Goal: Information Seeking & Learning: Compare options

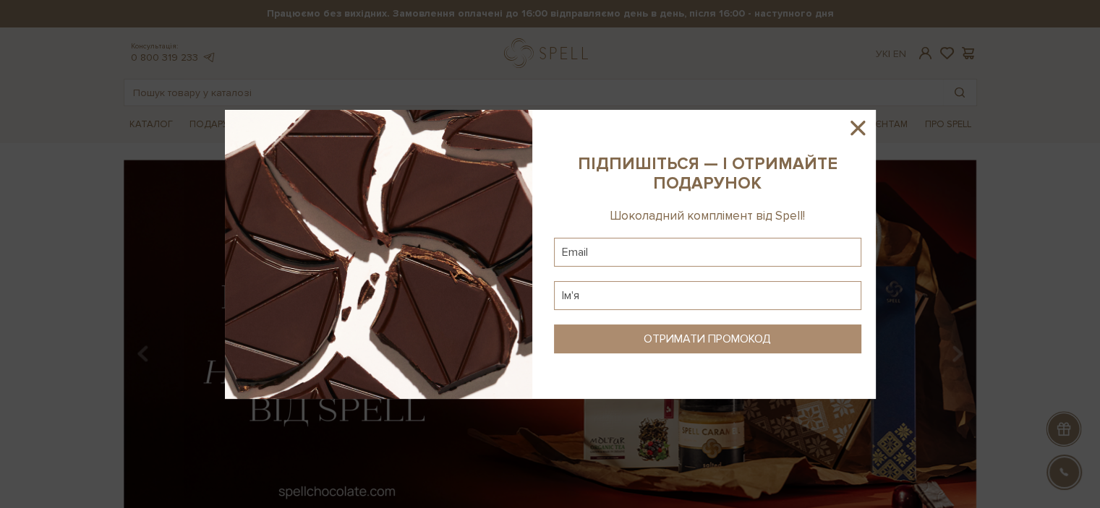
click at [858, 129] on icon at bounding box center [857, 128] width 14 height 14
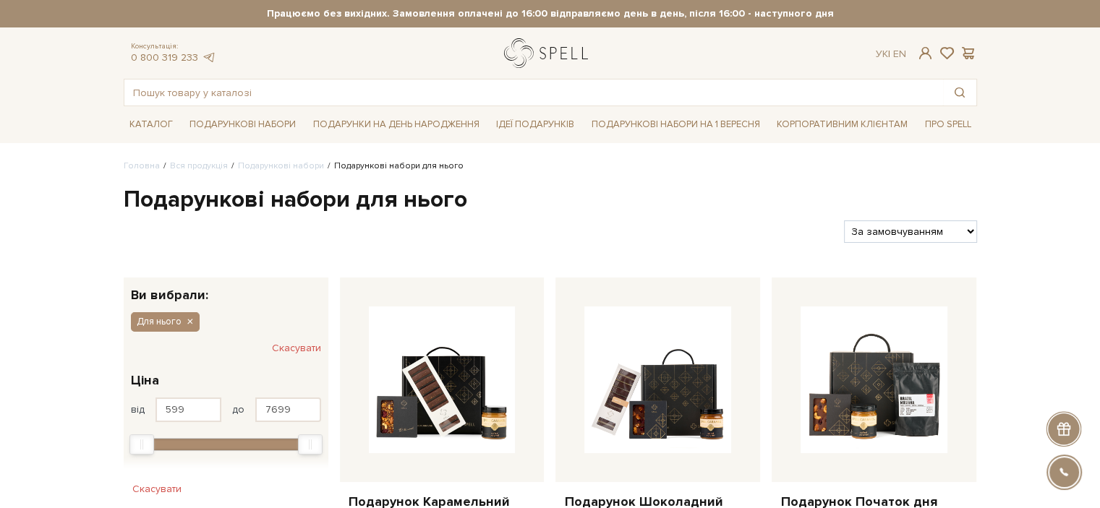
click at [535, 57] on link "logo" at bounding box center [549, 53] width 90 height 30
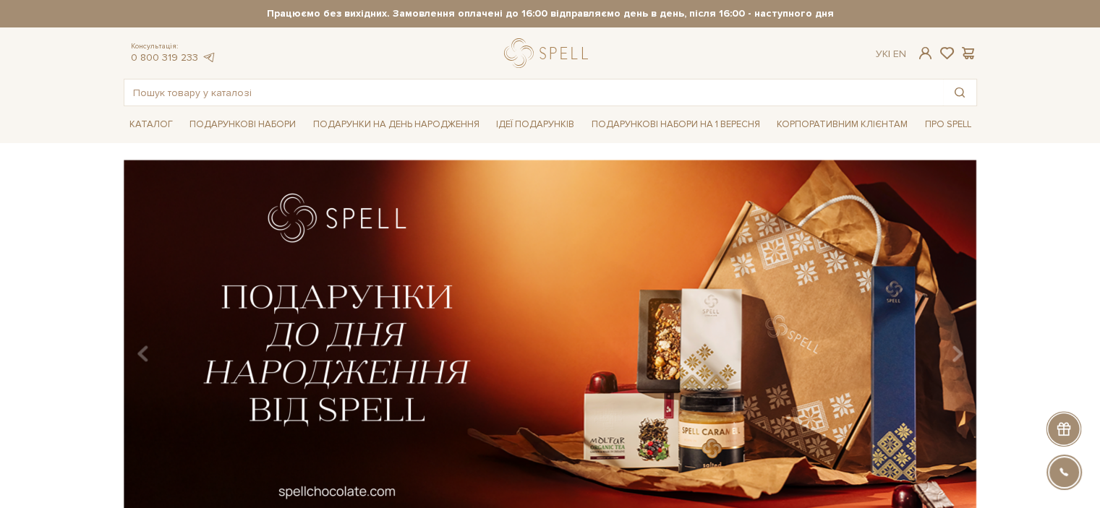
click at [1011, 181] on div "slide 2 of 4" at bounding box center [550, 344] width 1100 height 368
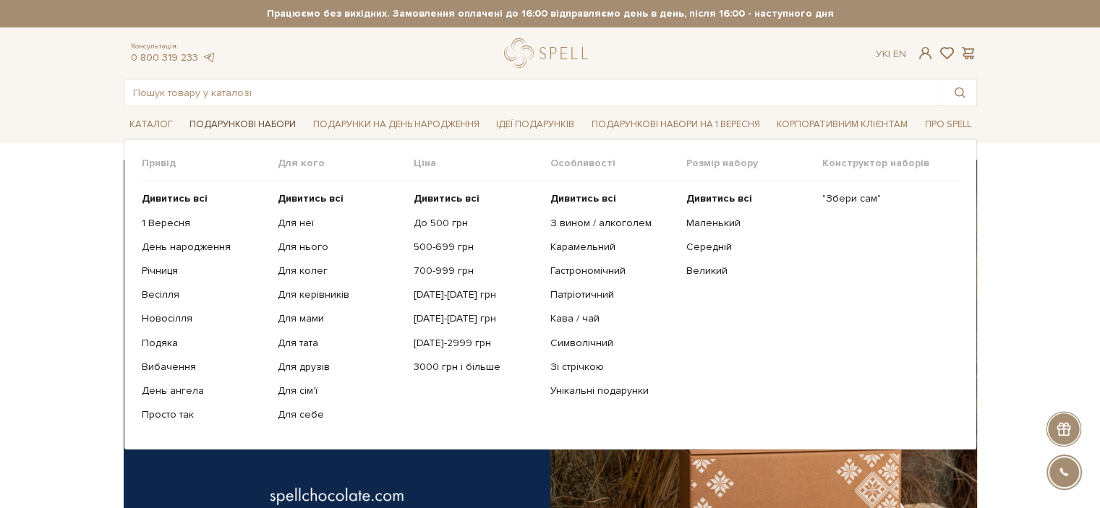
click at [246, 124] on link "Подарункові набори" at bounding box center [243, 125] width 118 height 22
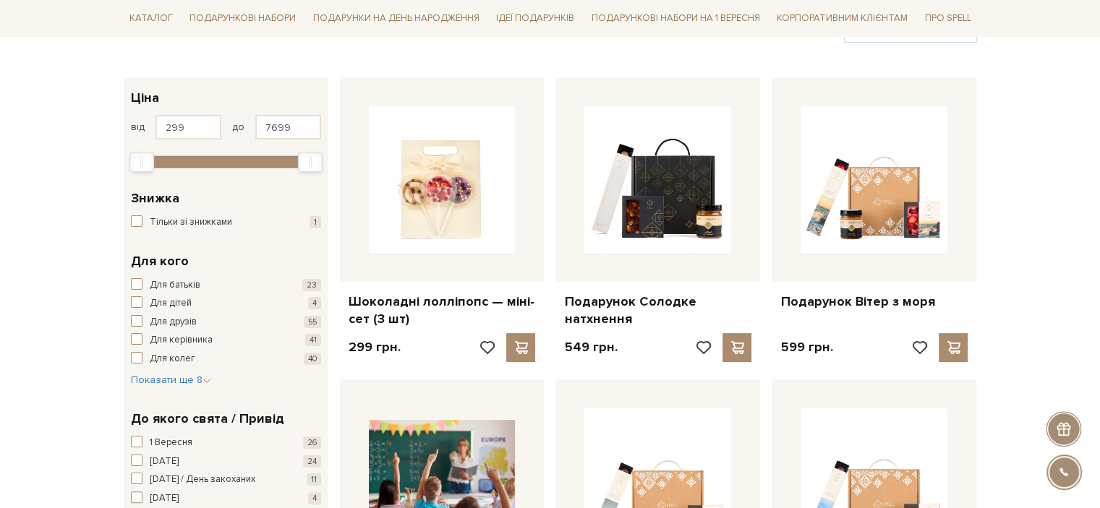
scroll to position [361, 0]
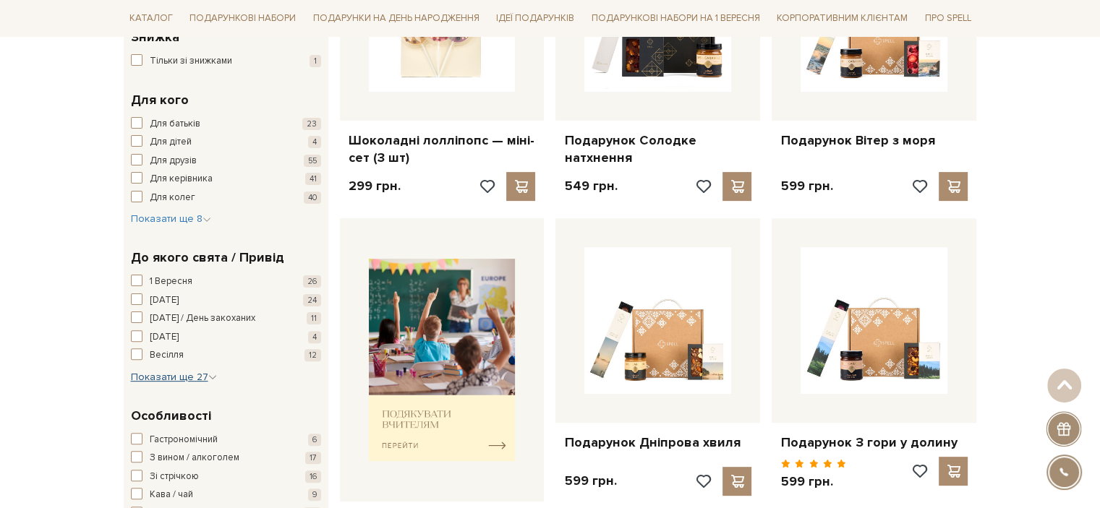
click at [192, 375] on span "Показати ще 27" at bounding box center [174, 377] width 86 height 12
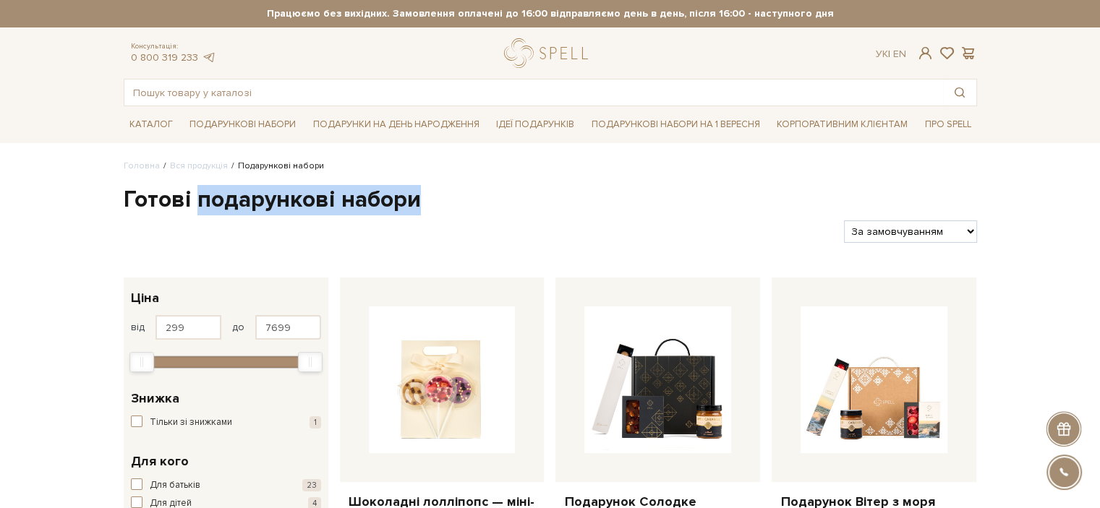
drag, startPoint x: 200, startPoint y: 202, endPoint x: 506, endPoint y: 202, distance: 306.5
click at [506, 202] on h1 "Готові подарункові набори" at bounding box center [550, 200] width 853 height 30
copy h1 "подарункові набори"
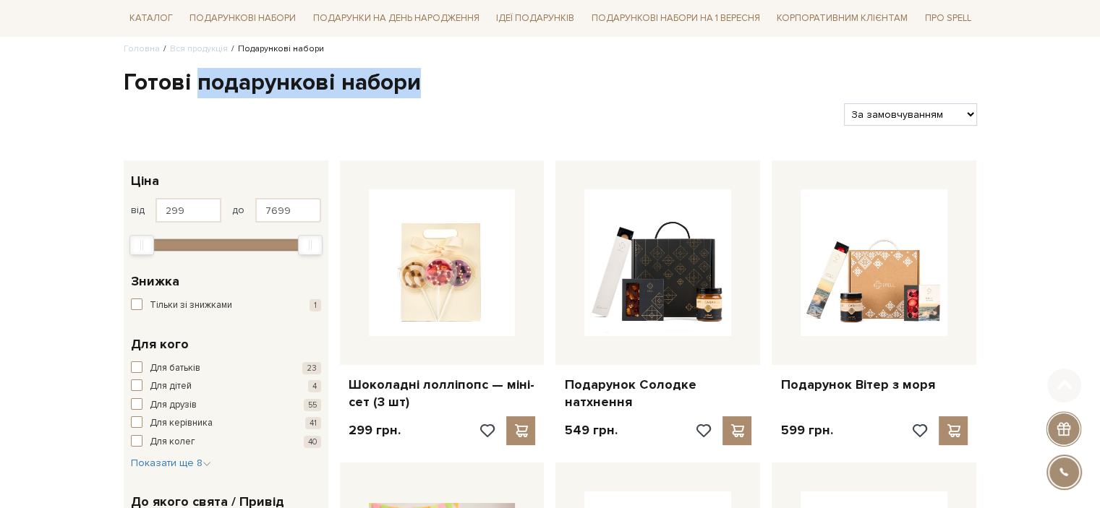
scroll to position [217, 0]
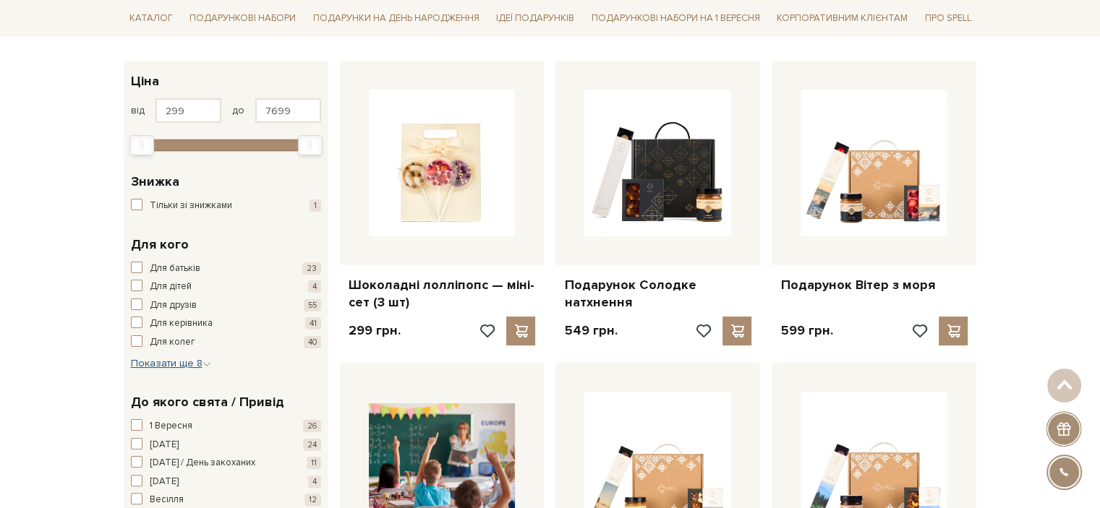
click at [169, 361] on span "Показати ще 8" at bounding box center [171, 363] width 80 height 12
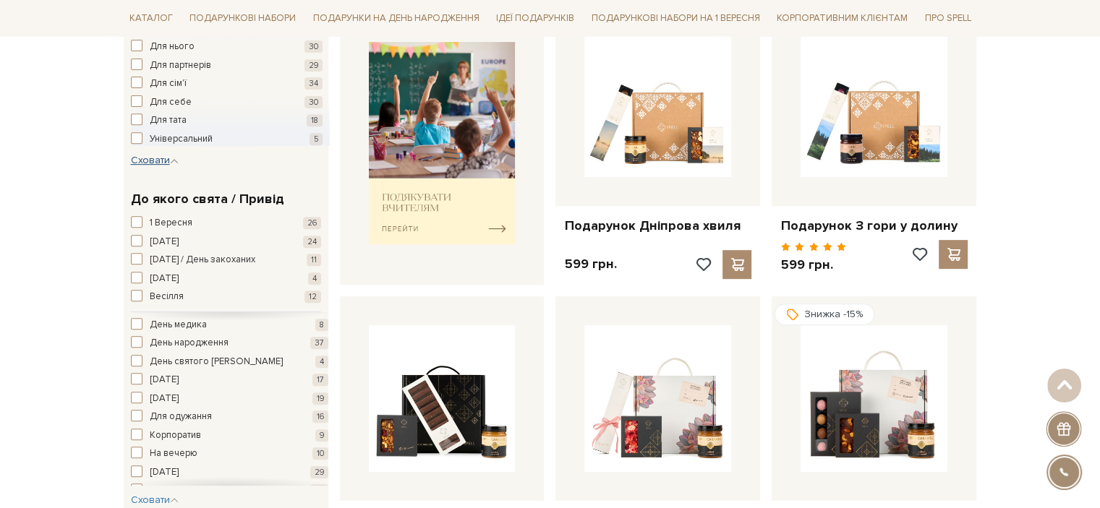
scroll to position [289, 0]
click at [165, 324] on span "[DATE]" at bounding box center [164, 328] width 29 height 14
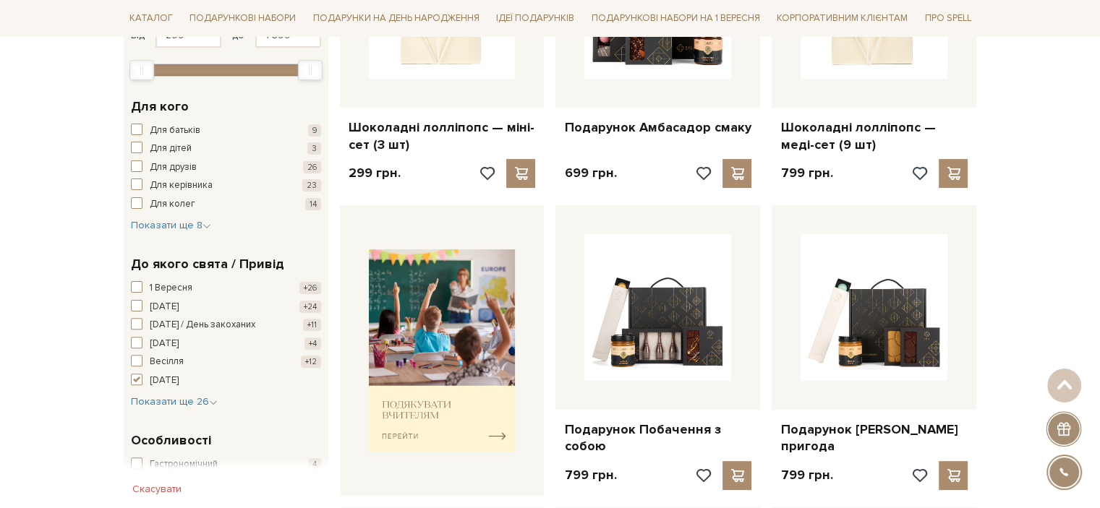
scroll to position [434, 0]
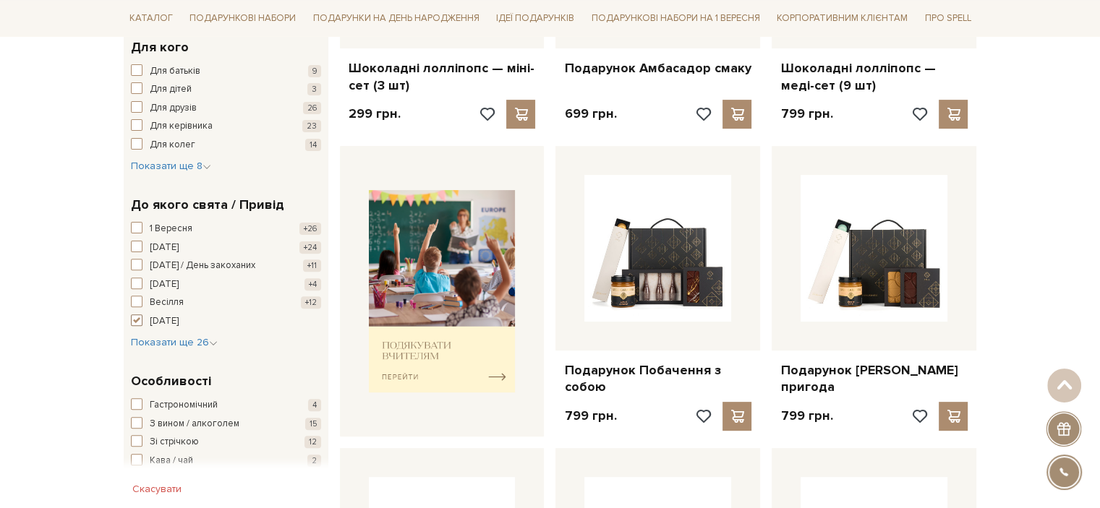
click at [137, 320] on span "button" at bounding box center [137, 320] width 12 height 12
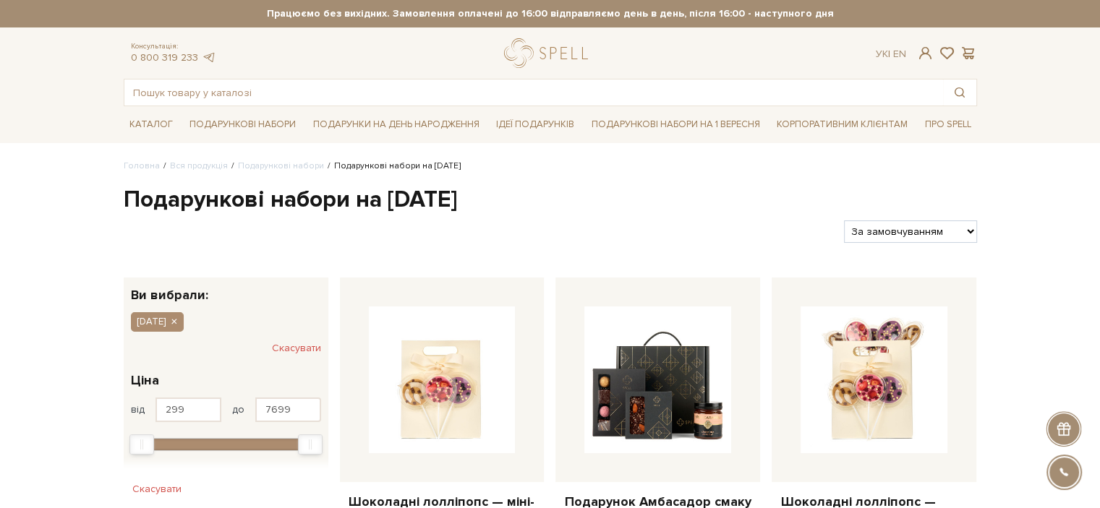
scroll to position [289, 0]
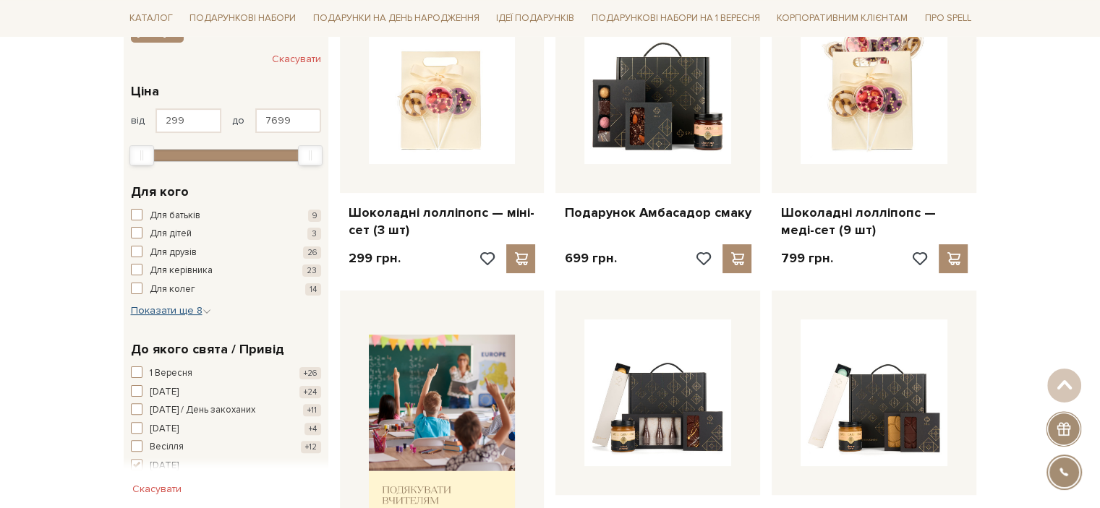
click at [187, 308] on span "Показати ще 8" at bounding box center [171, 310] width 80 height 12
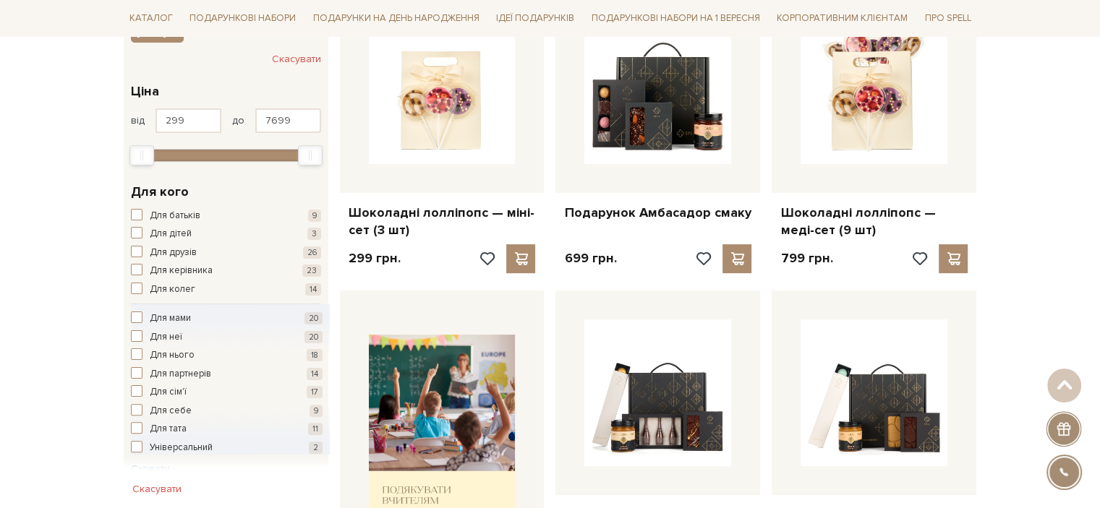
click at [301, 61] on button "Скасувати" at bounding box center [296, 59] width 49 height 23
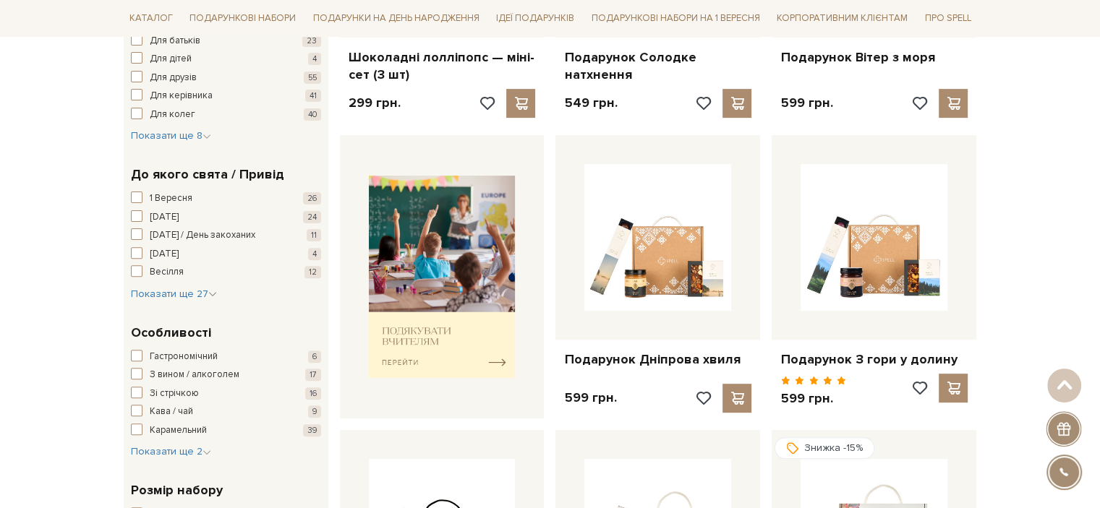
scroll to position [506, 0]
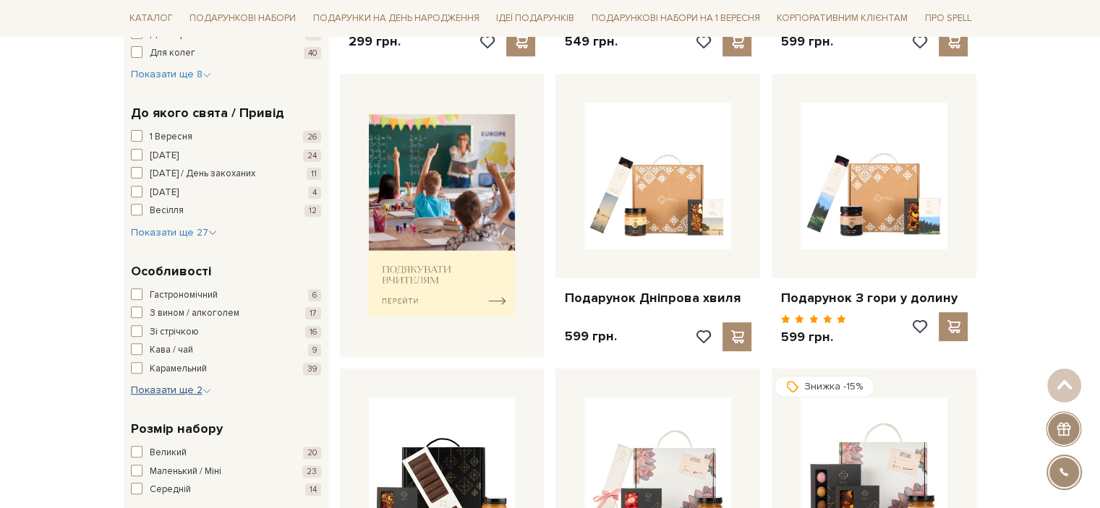
click at [171, 388] on span "Показати ще 2" at bounding box center [171, 390] width 80 height 12
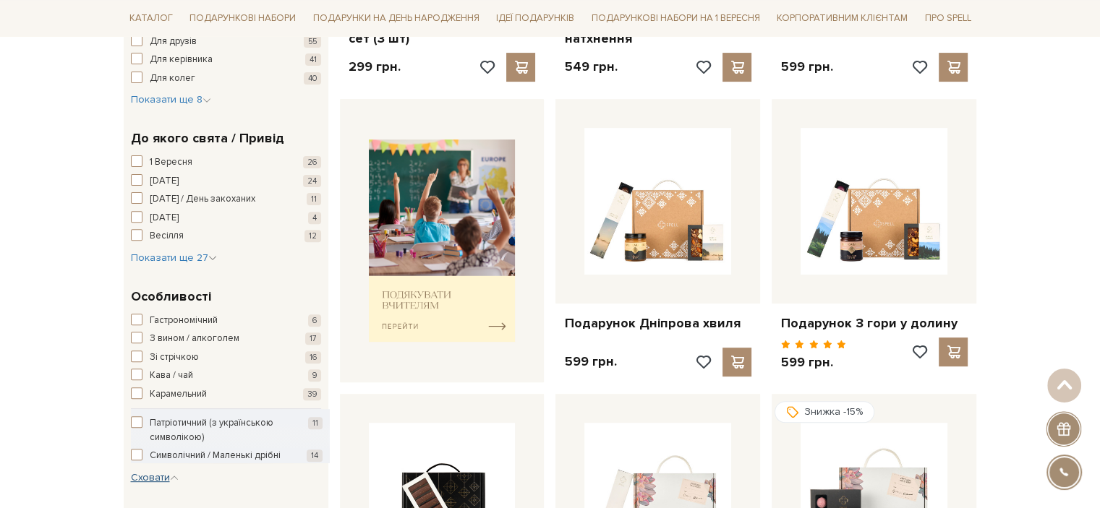
scroll to position [289, 0]
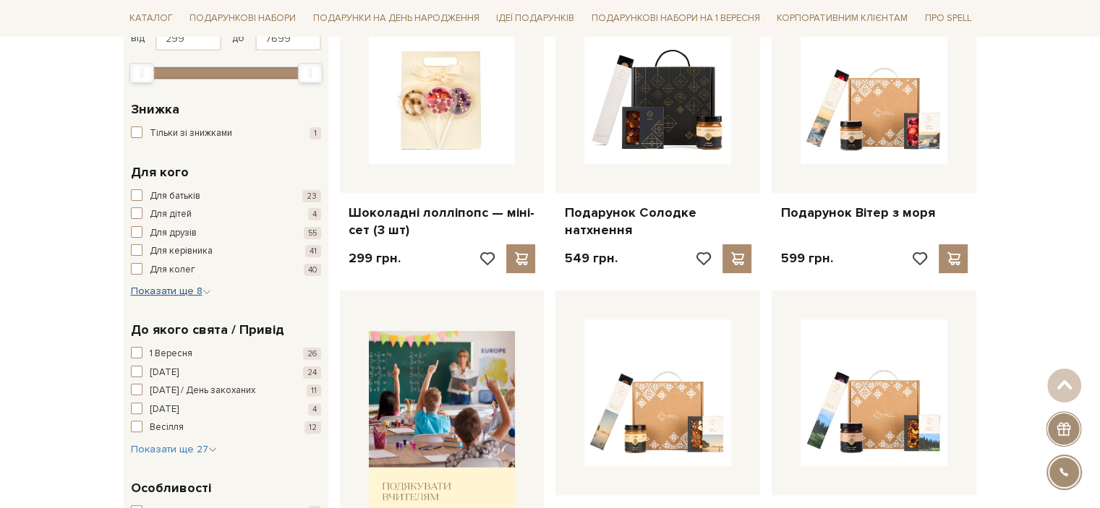
click at [176, 290] on span "Показати ще 8" at bounding box center [171, 291] width 80 height 12
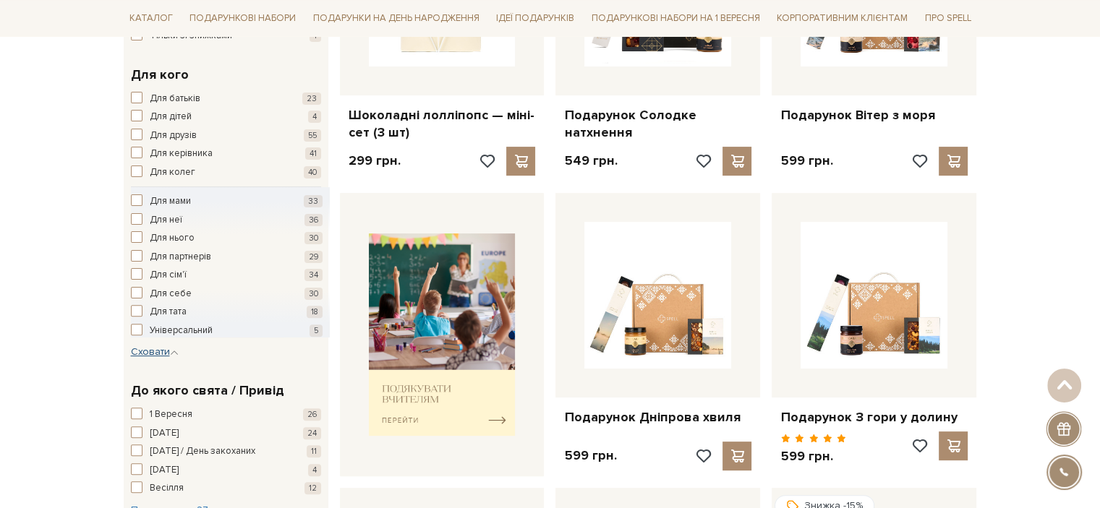
scroll to position [361, 0]
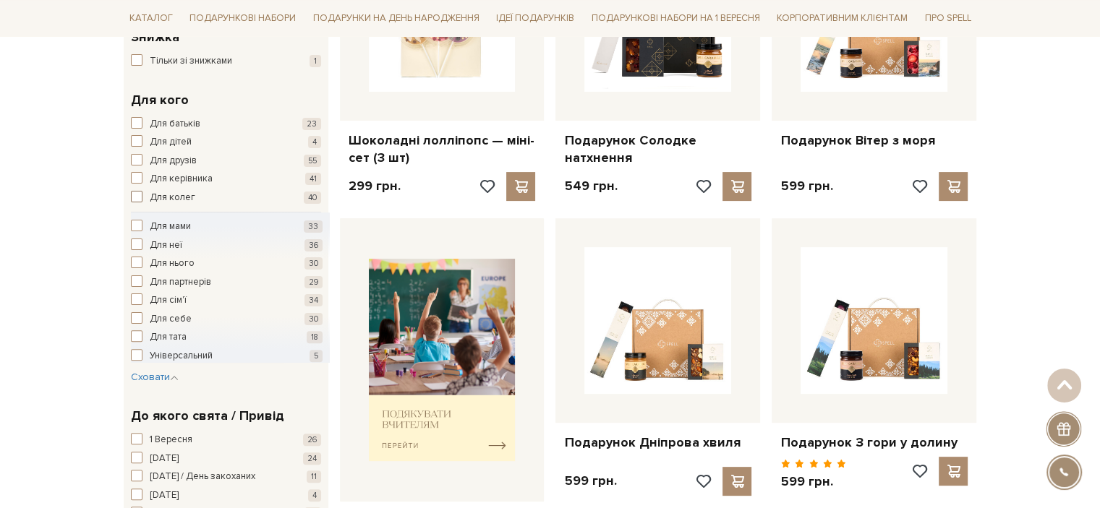
click at [189, 196] on span "Для колег" at bounding box center [173, 198] width 46 height 14
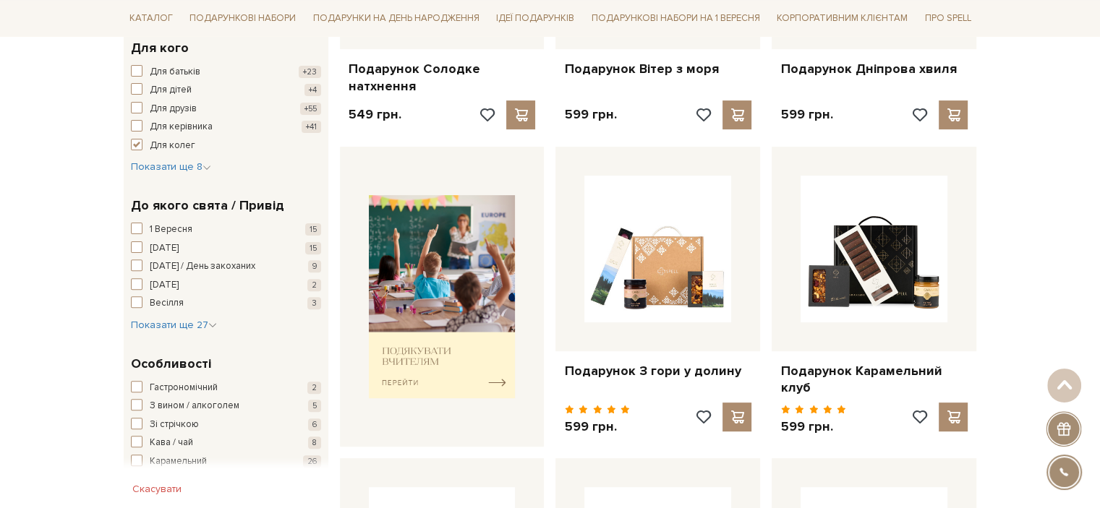
scroll to position [434, 0]
click at [171, 318] on span "Показати ще 27" at bounding box center [174, 324] width 86 height 12
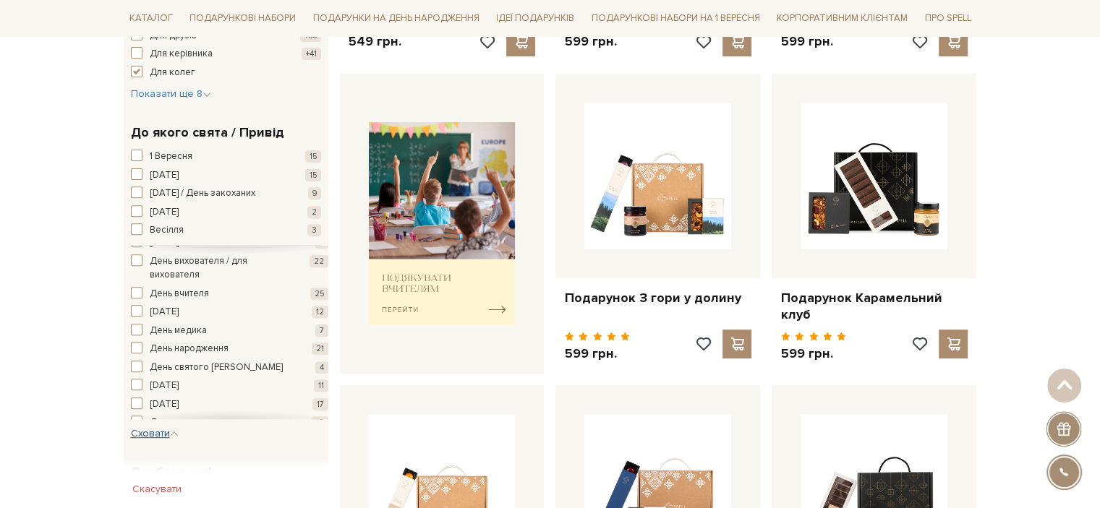
scroll to position [145, 0]
click at [213, 275] on span "День народження" at bounding box center [189, 277] width 79 height 14
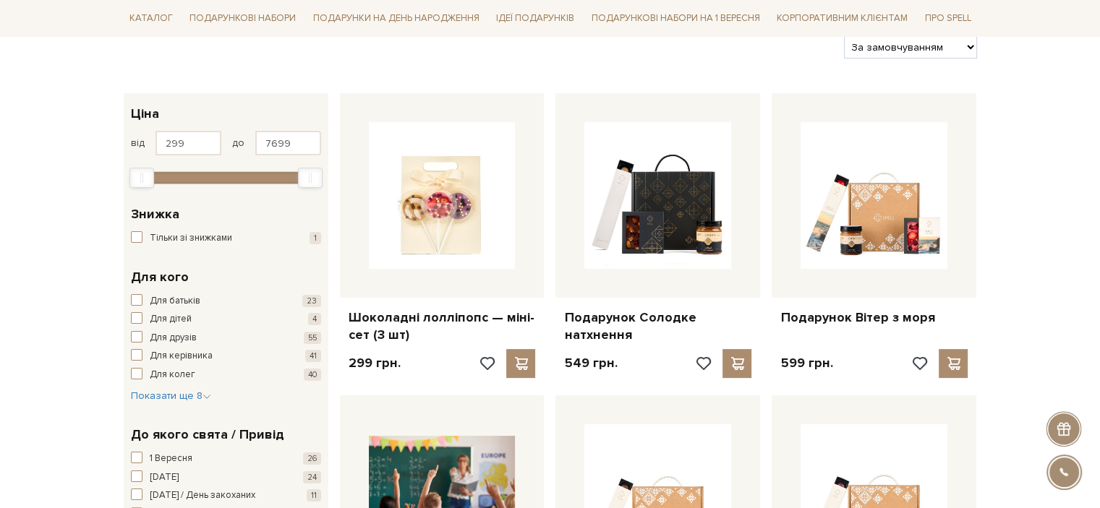
scroll to position [289, 0]
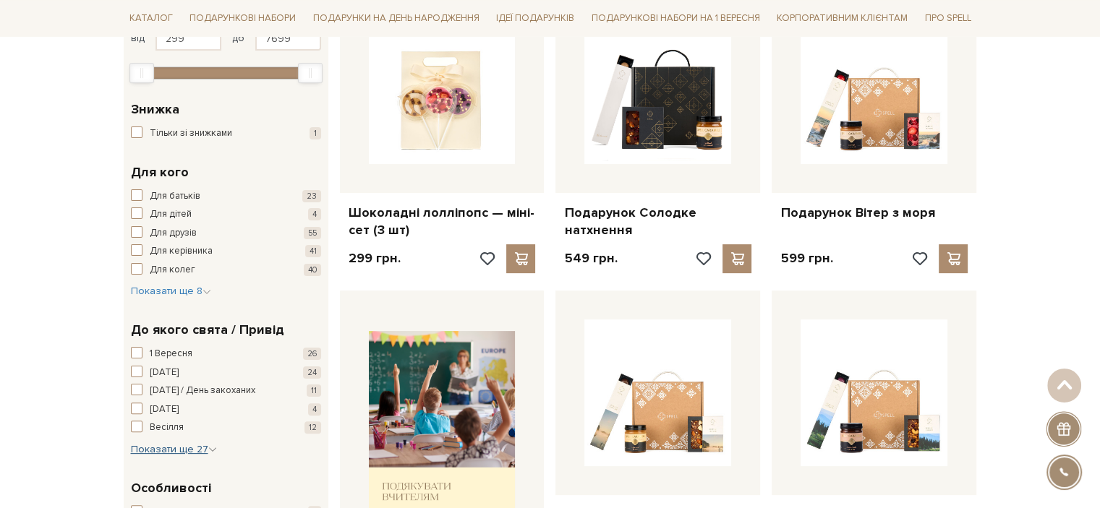
drag, startPoint x: 148, startPoint y: 441, endPoint x: 151, endPoint y: 449, distance: 8.5
click at [150, 443] on div "[DATE] [DATE] [DATE] / День закоханих 11 [DATE] 4 [GEOGRAPHIC_DATA] 12 Вибаченн…" at bounding box center [226, 402] width 190 height 110
click at [152, 450] on span "Показати ще 27" at bounding box center [174, 449] width 86 height 12
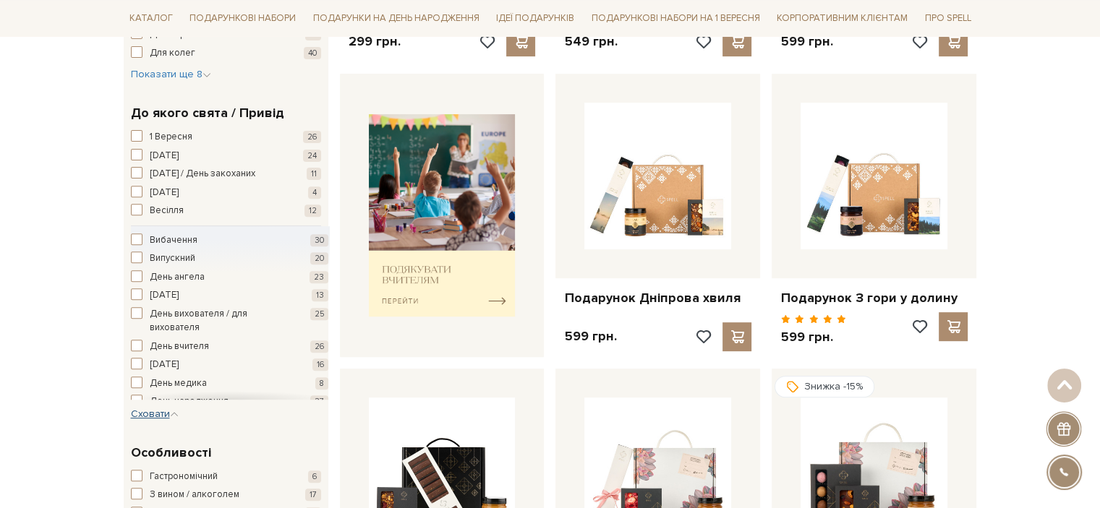
scroll to position [145, 0]
click at [142, 346] on button "Корпоратив 9" at bounding box center [229, 350] width 197 height 14
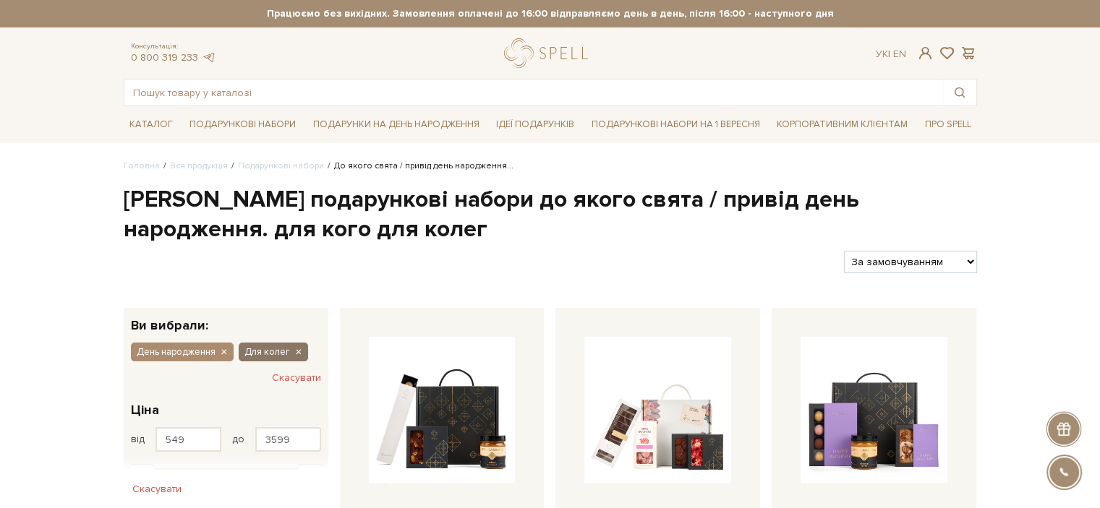
click at [299, 352] on icon "button" at bounding box center [298, 352] width 9 height 13
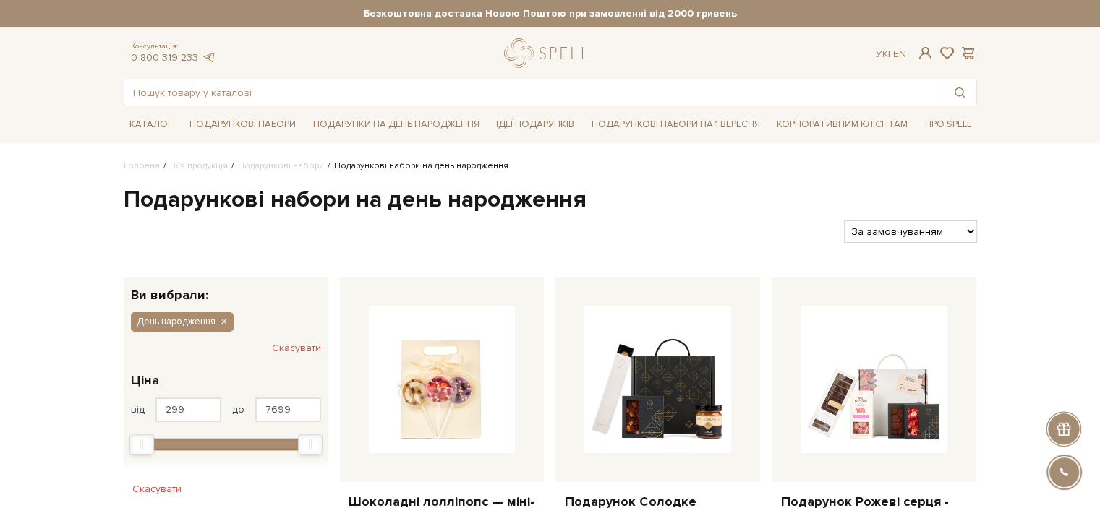
click at [297, 351] on button "Скасувати" at bounding box center [296, 348] width 49 height 23
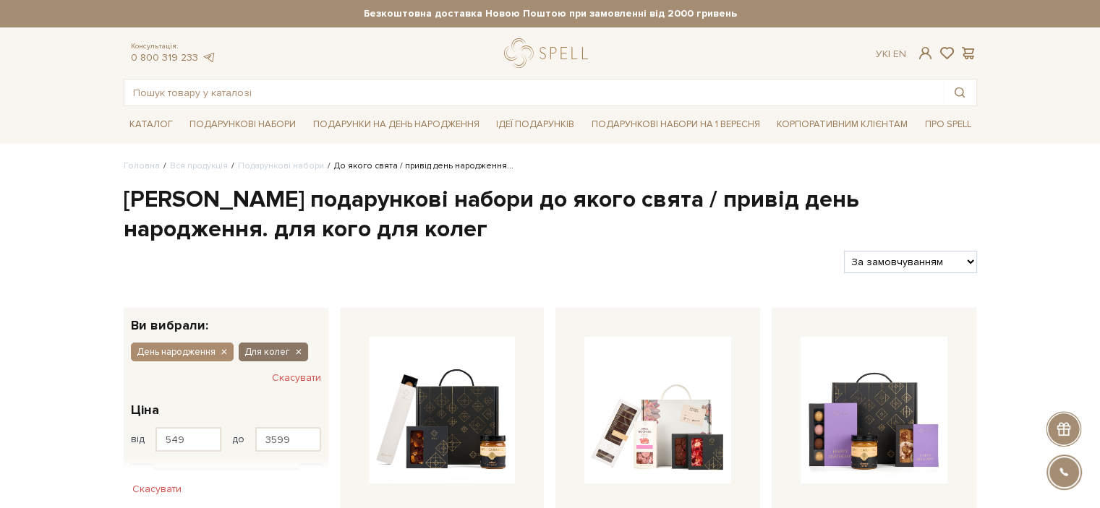
click at [295, 352] on icon "button" at bounding box center [298, 352] width 9 height 13
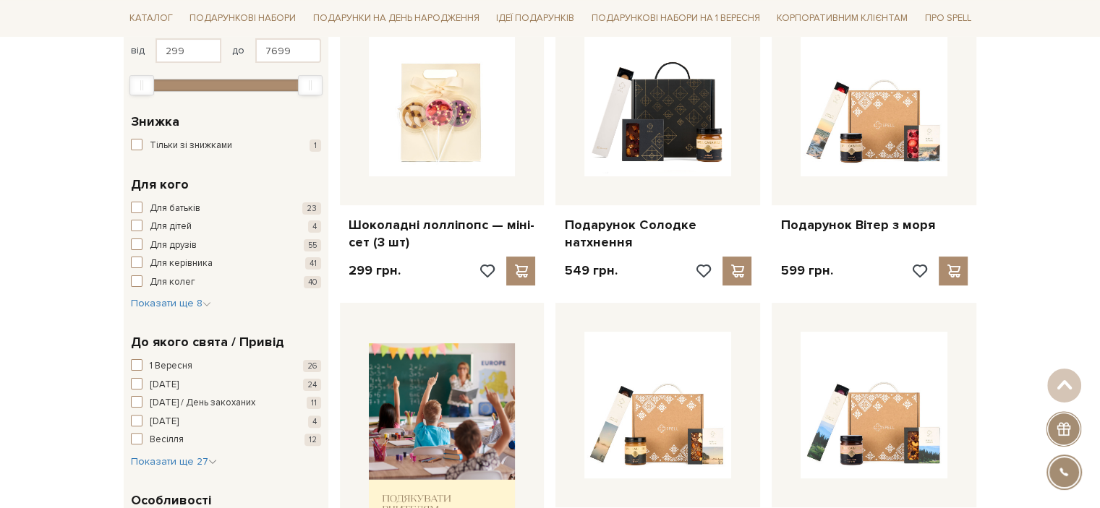
scroll to position [361, 0]
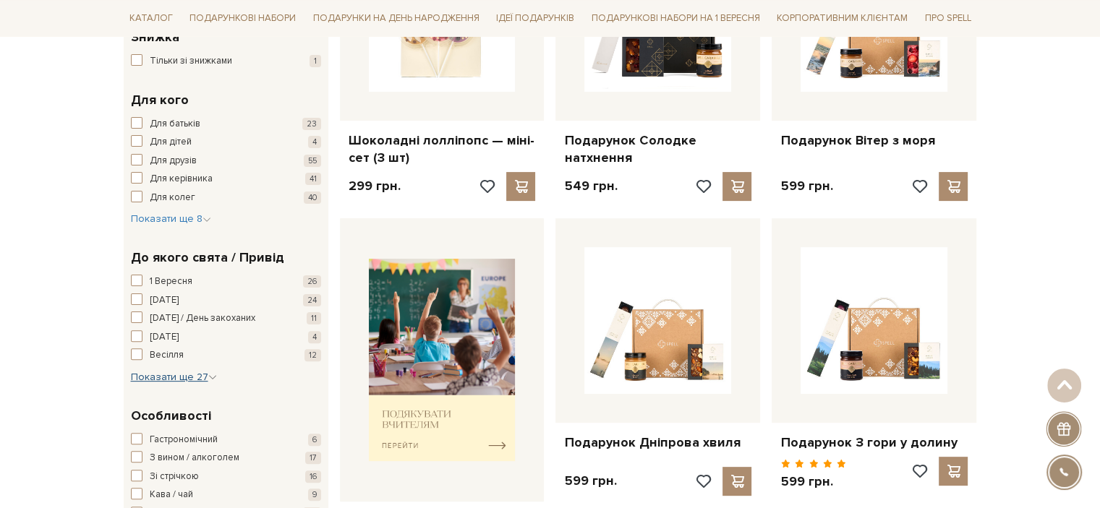
click at [181, 371] on span "Показати ще 27" at bounding box center [174, 377] width 86 height 12
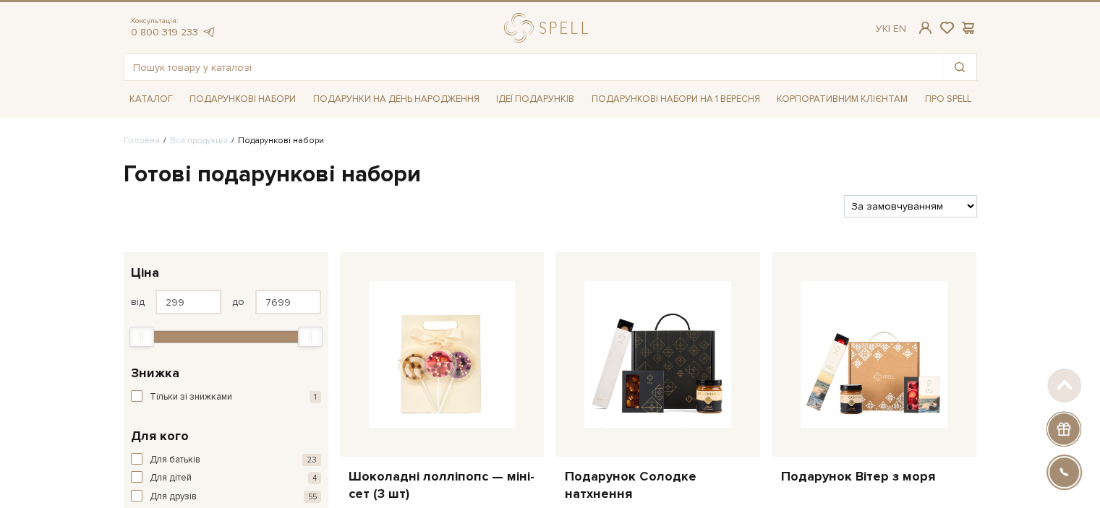
scroll to position [0, 0]
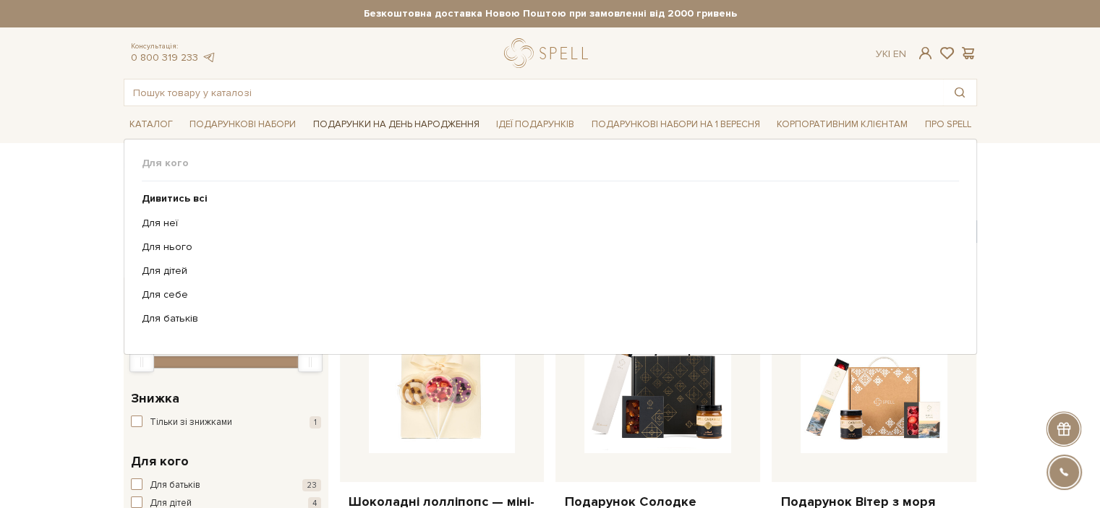
click at [398, 124] on link "Подарунки на День народження" at bounding box center [396, 125] width 178 height 22
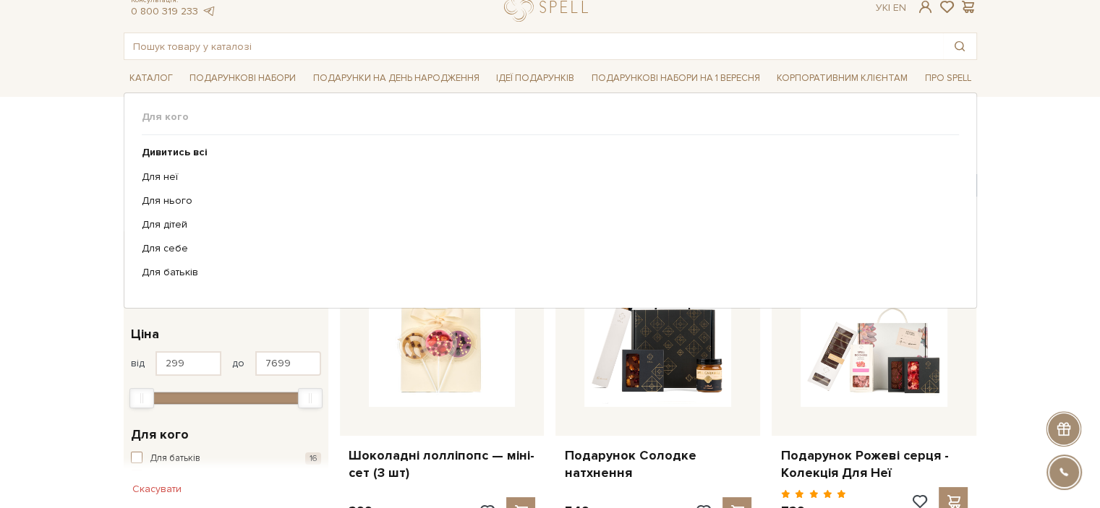
scroll to position [72, 0]
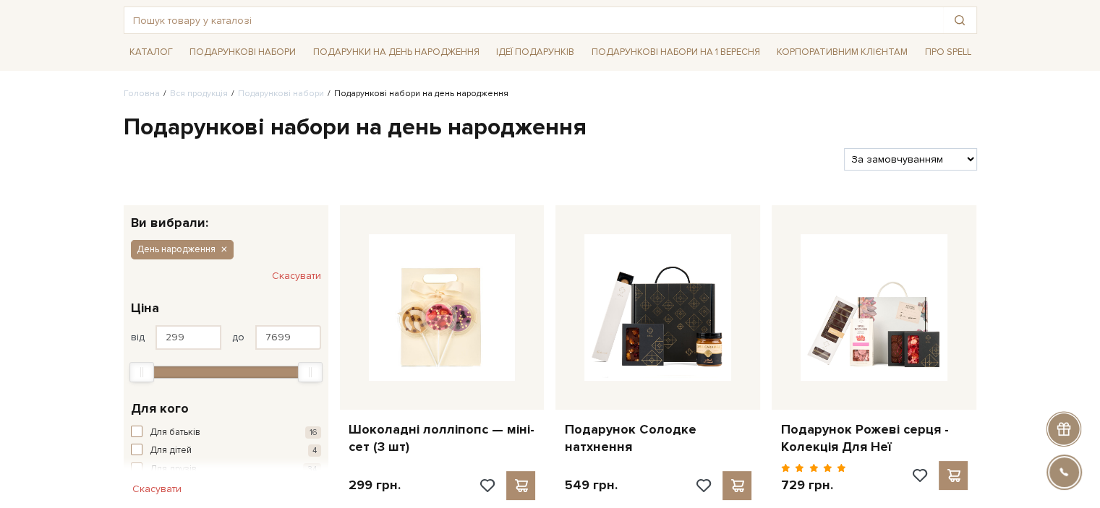
click at [289, 275] on button "Скасувати" at bounding box center [296, 276] width 49 height 23
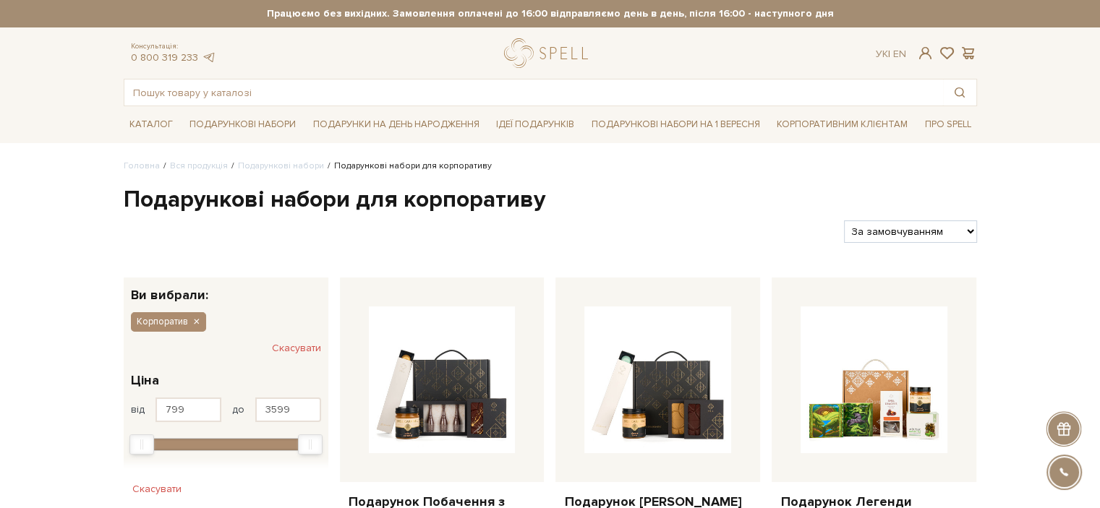
click at [291, 343] on button "Скасувати" at bounding box center [296, 348] width 49 height 23
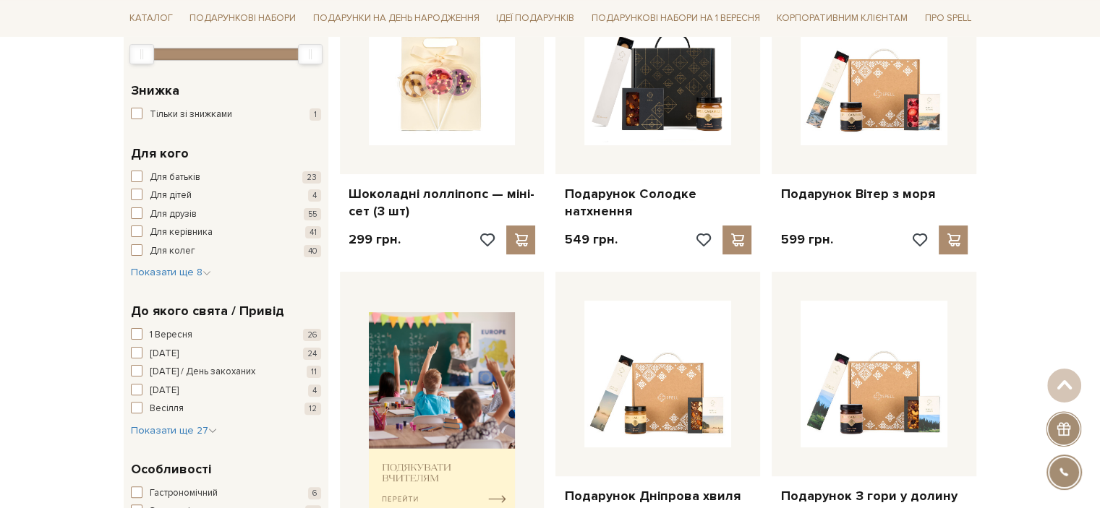
scroll to position [434, 0]
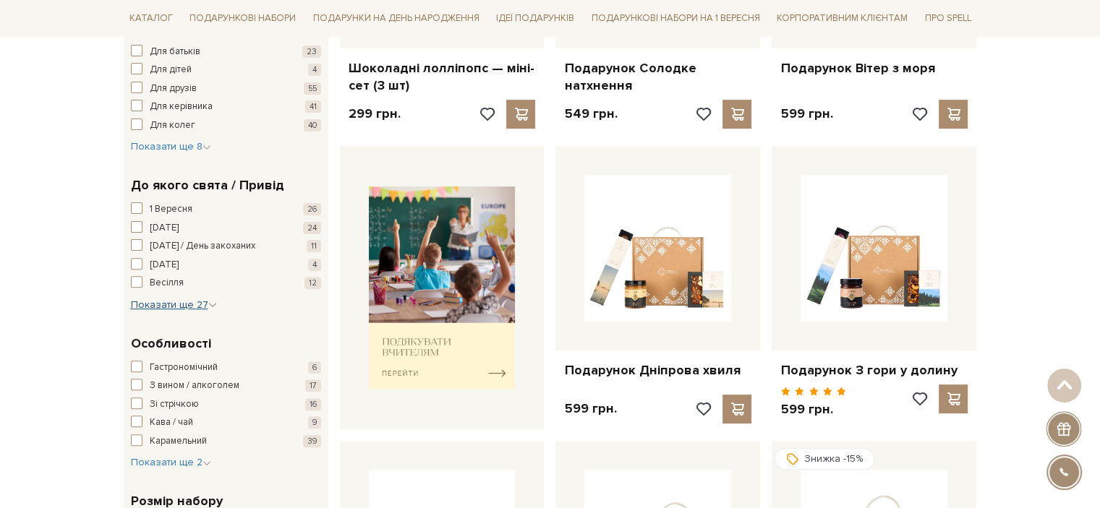
click at [171, 306] on span "Показати ще 27" at bounding box center [174, 305] width 86 height 12
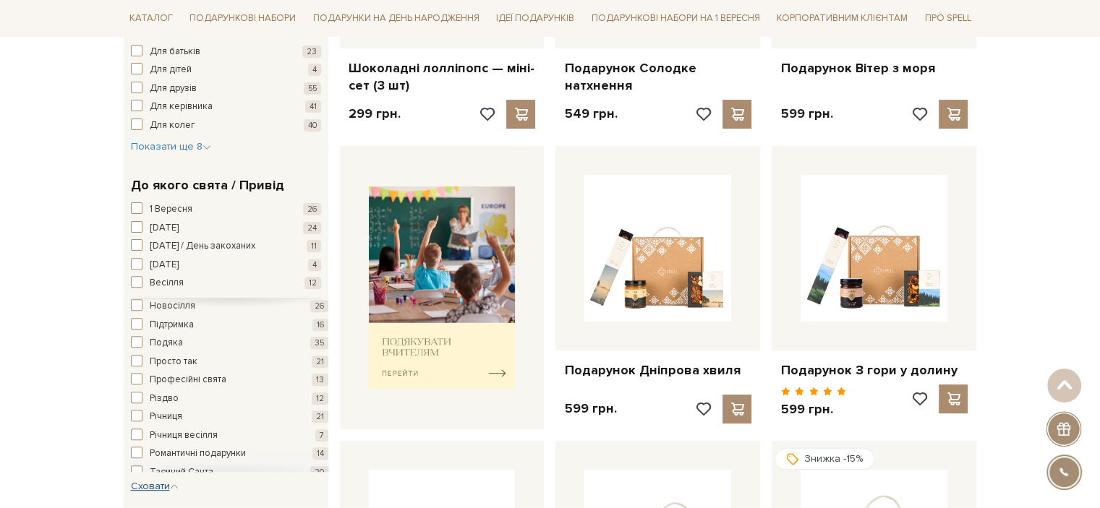
scroll to position [341, 0]
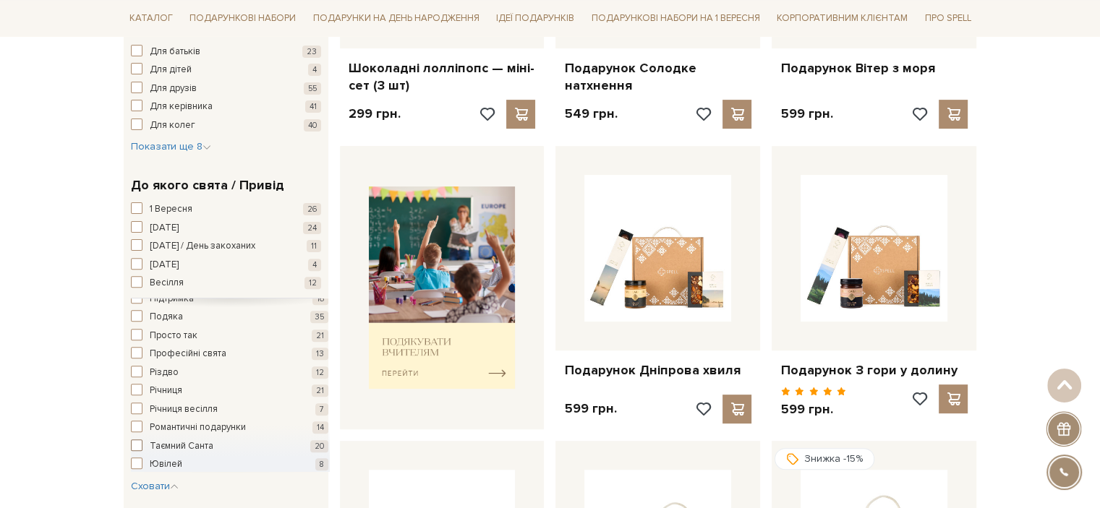
click at [179, 445] on span "Таємний Санта" at bounding box center [182, 447] width 64 height 14
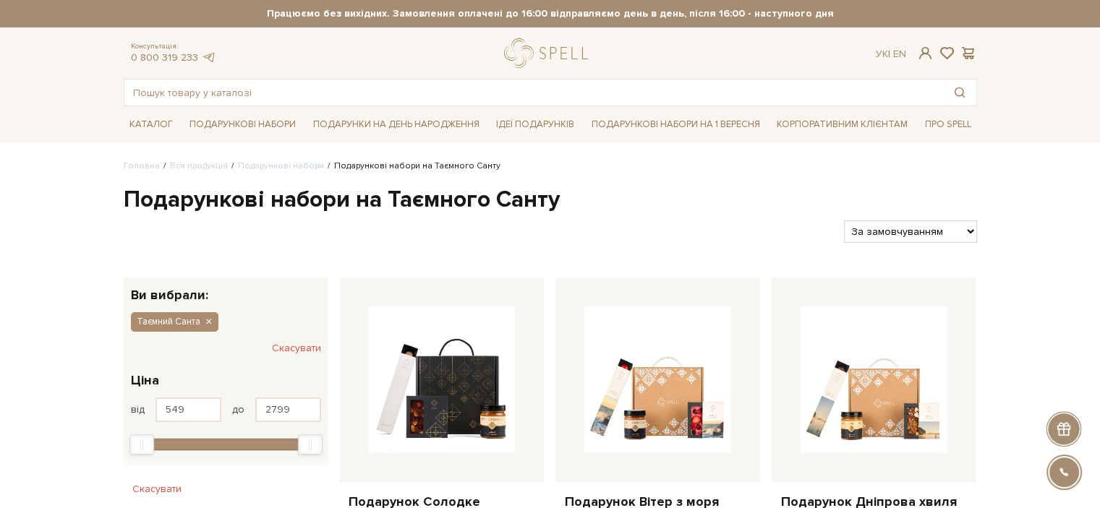
click at [301, 346] on button "Скасувати" at bounding box center [296, 348] width 49 height 23
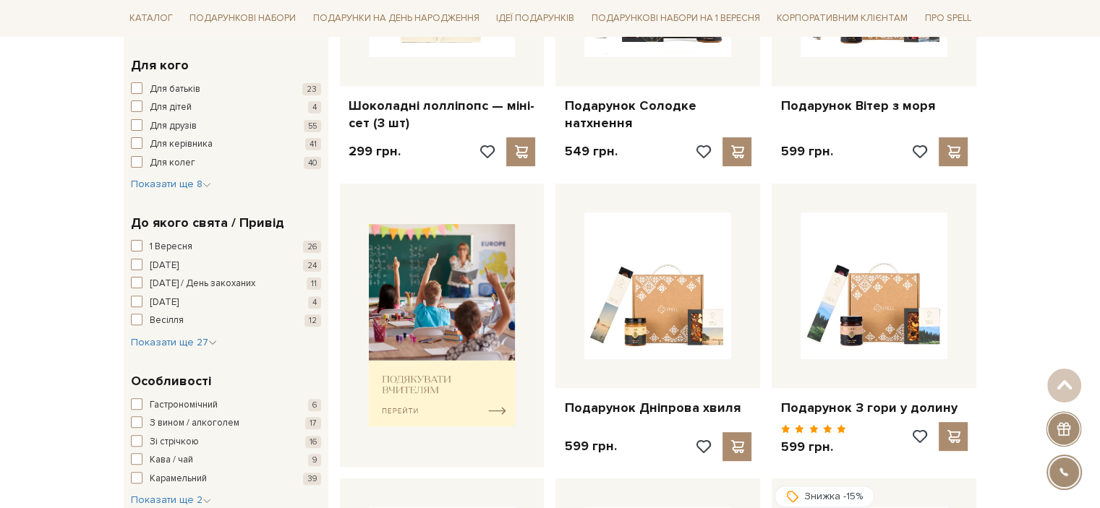
scroll to position [434, 0]
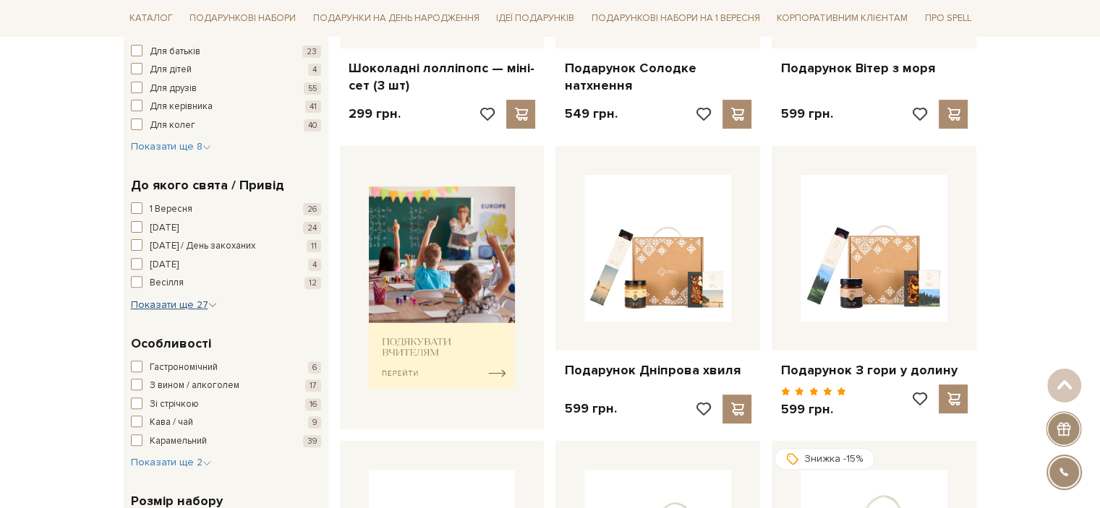
click at [165, 301] on span "Показати ще 27" at bounding box center [174, 305] width 86 height 12
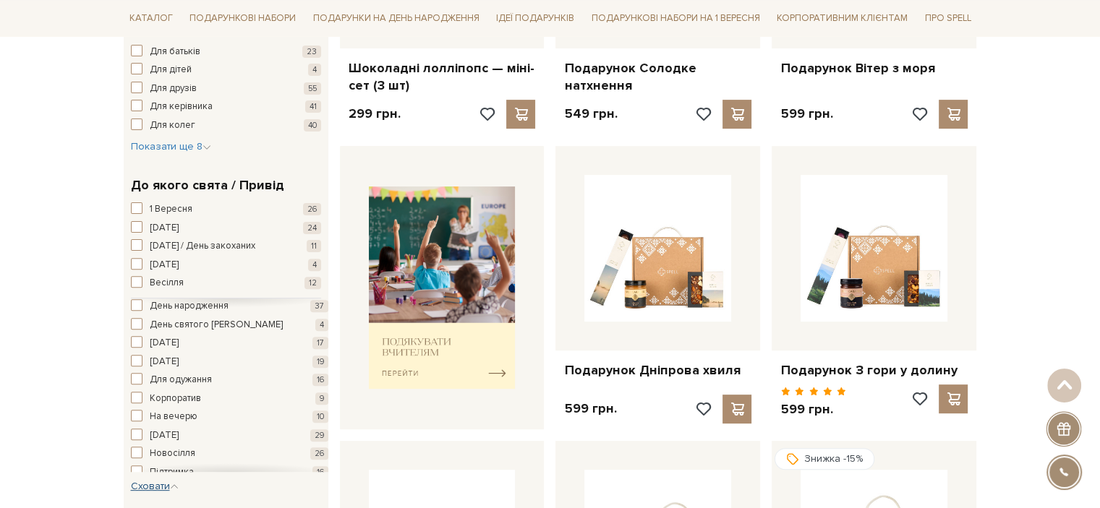
scroll to position [341, 0]
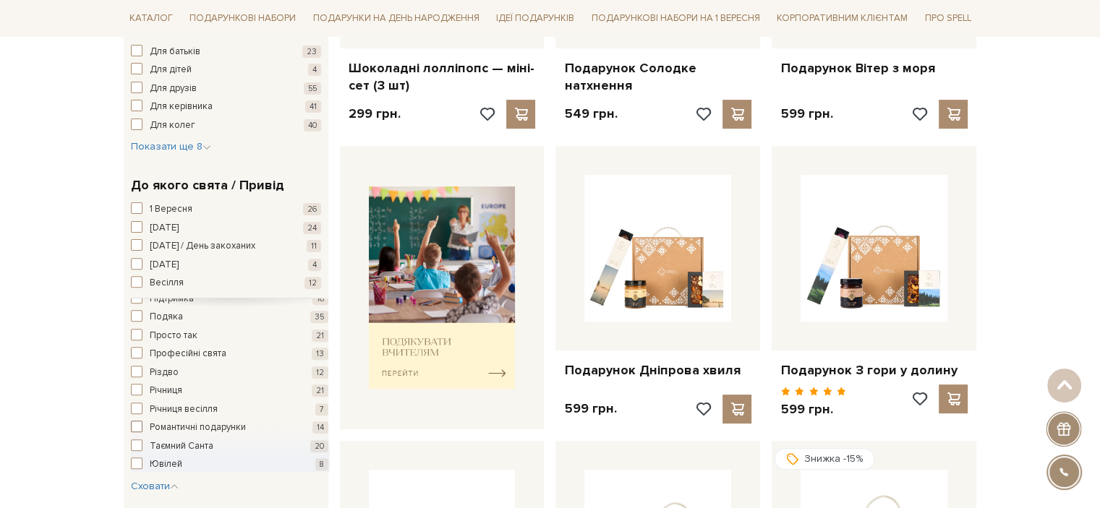
click at [232, 425] on span "Романтичні подарунки" at bounding box center [198, 428] width 96 height 14
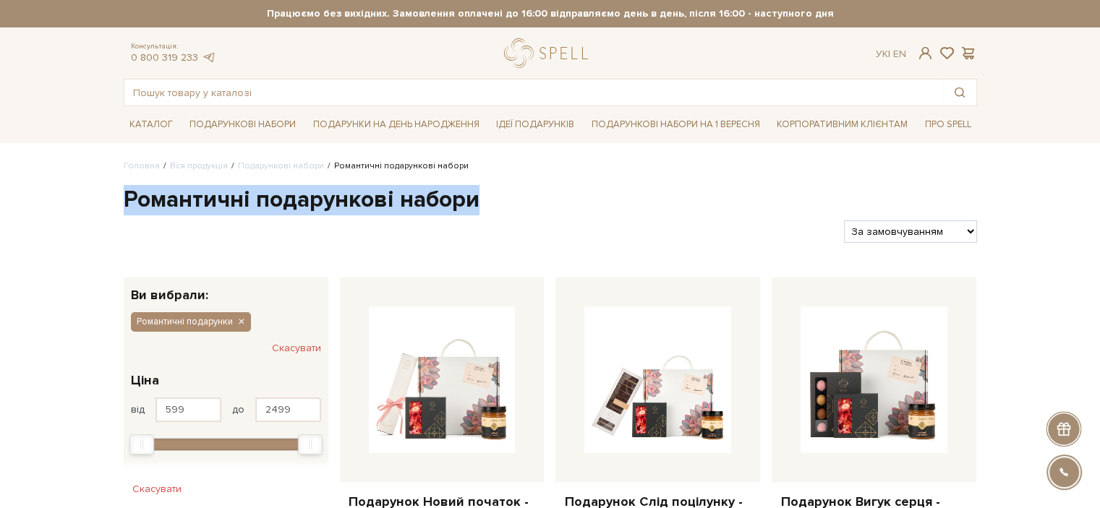
drag, startPoint x: 120, startPoint y: 197, endPoint x: 506, endPoint y: 196, distance: 386.1
copy h1 "Романтичні подарункові набори"
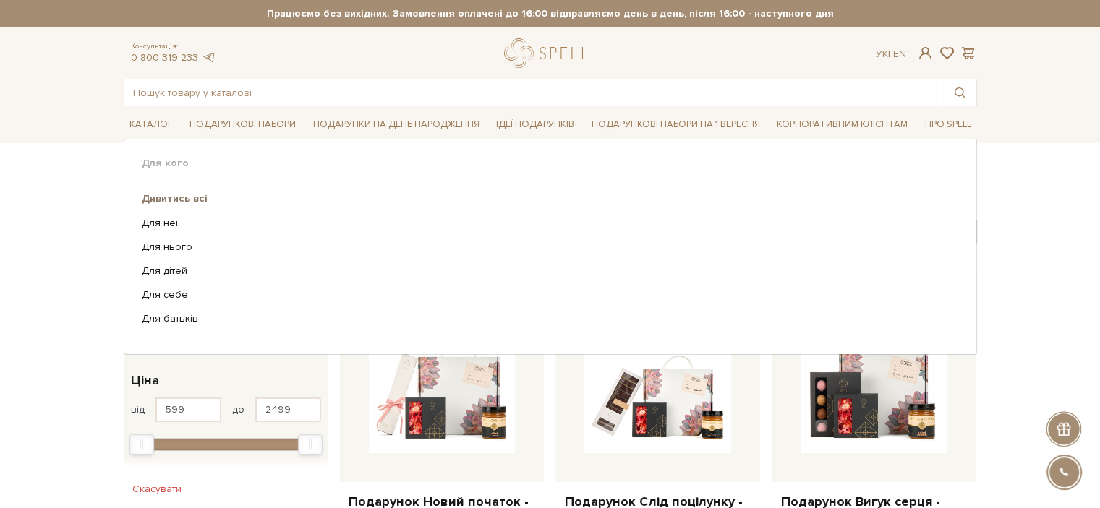
click at [353, 197] on link "Дивитись всі" at bounding box center [545, 198] width 806 height 13
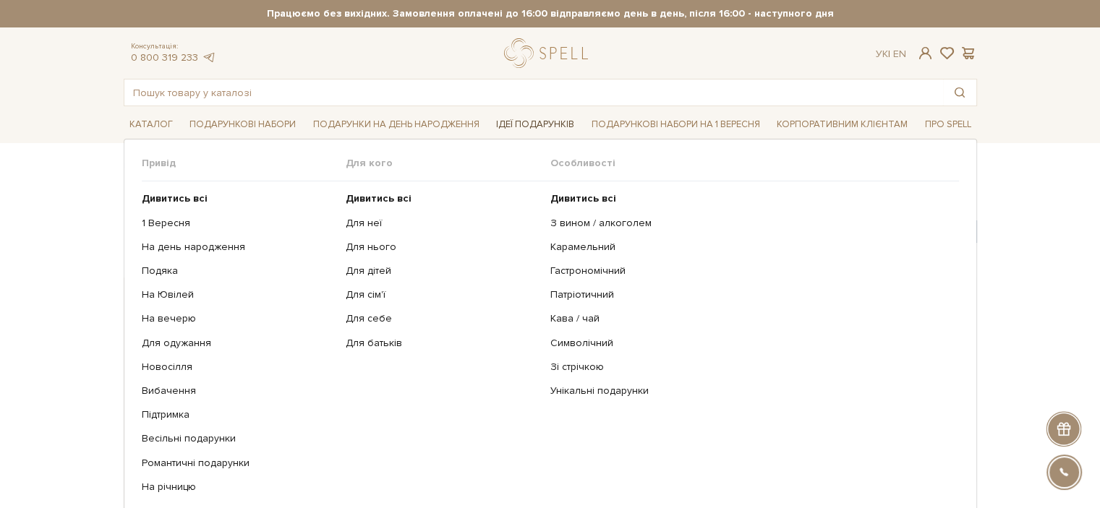
click at [510, 119] on link "Ідеї подарунків" at bounding box center [535, 125] width 90 height 22
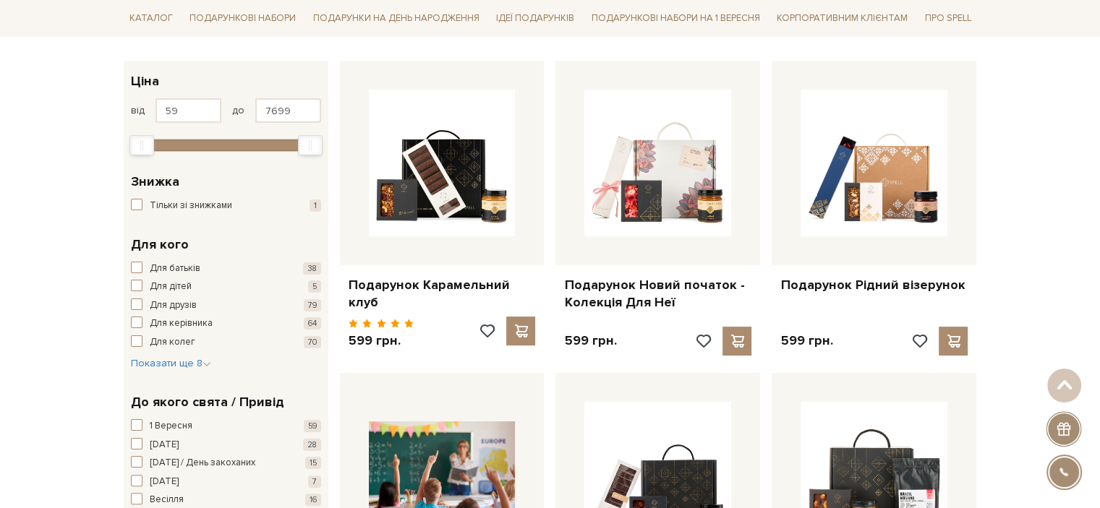
scroll to position [289, 0]
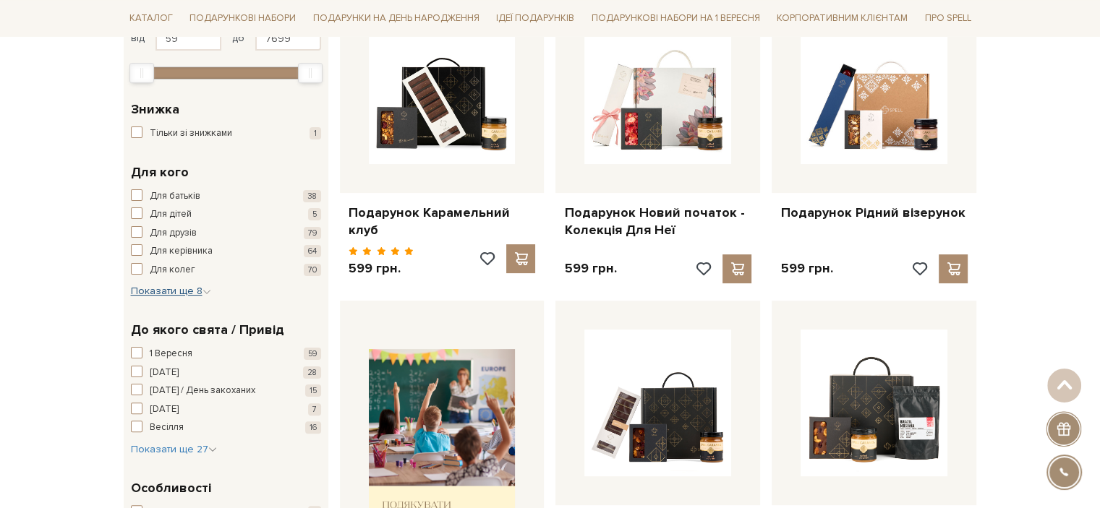
click at [171, 291] on span "Показати ще 8" at bounding box center [171, 291] width 80 height 12
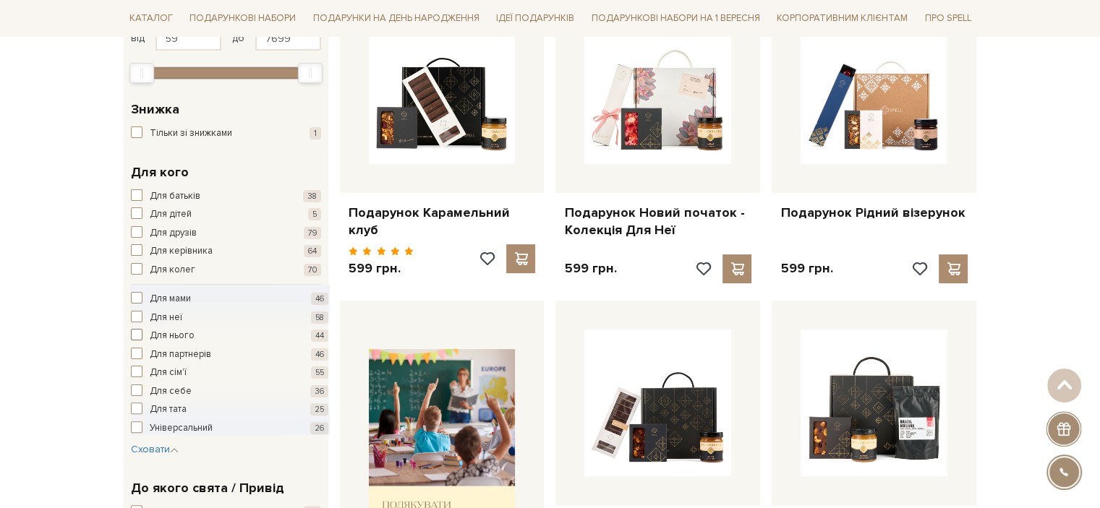
click at [175, 335] on span "Для нього" at bounding box center [172, 336] width 45 height 14
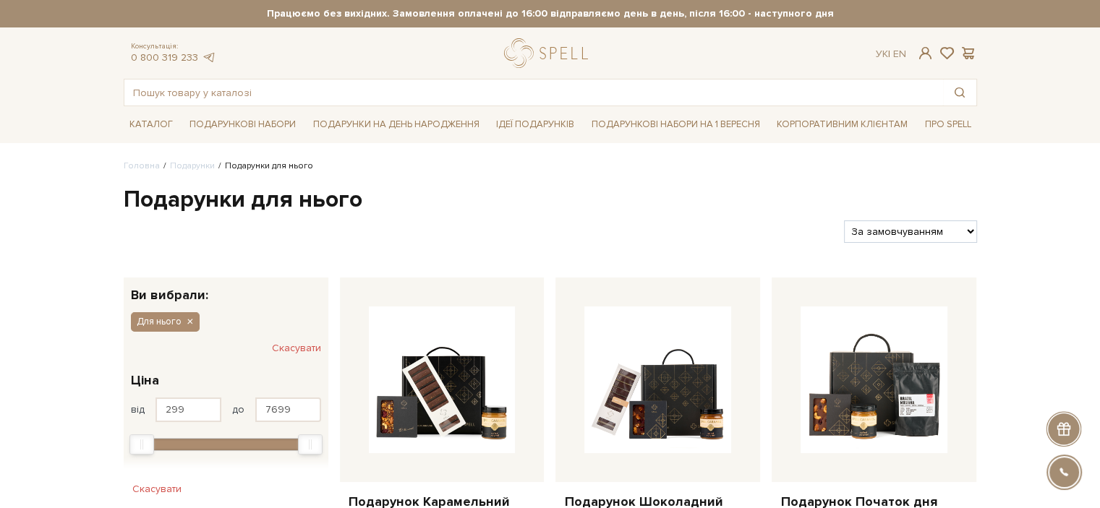
click at [278, 343] on button "Скасувати" at bounding box center [296, 348] width 49 height 23
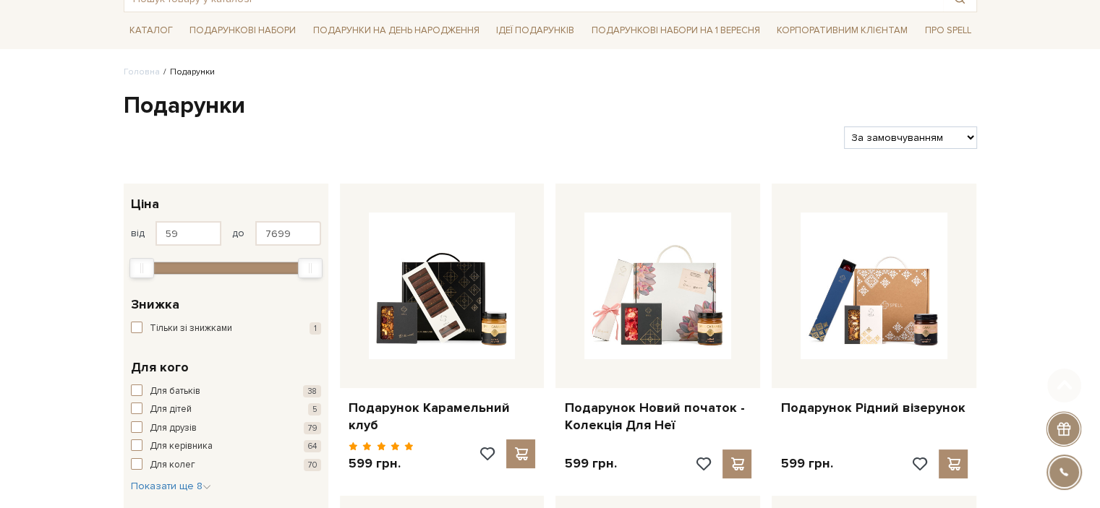
scroll to position [145, 0]
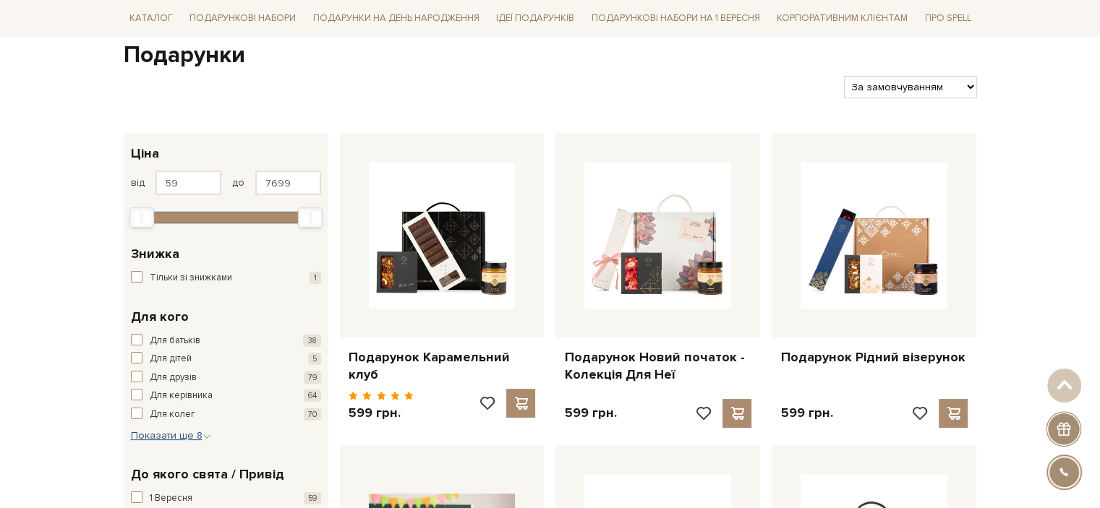
click at [185, 432] on span "Показати ще 8" at bounding box center [171, 435] width 80 height 12
click at [176, 460] on span "Для неї" at bounding box center [166, 462] width 33 height 14
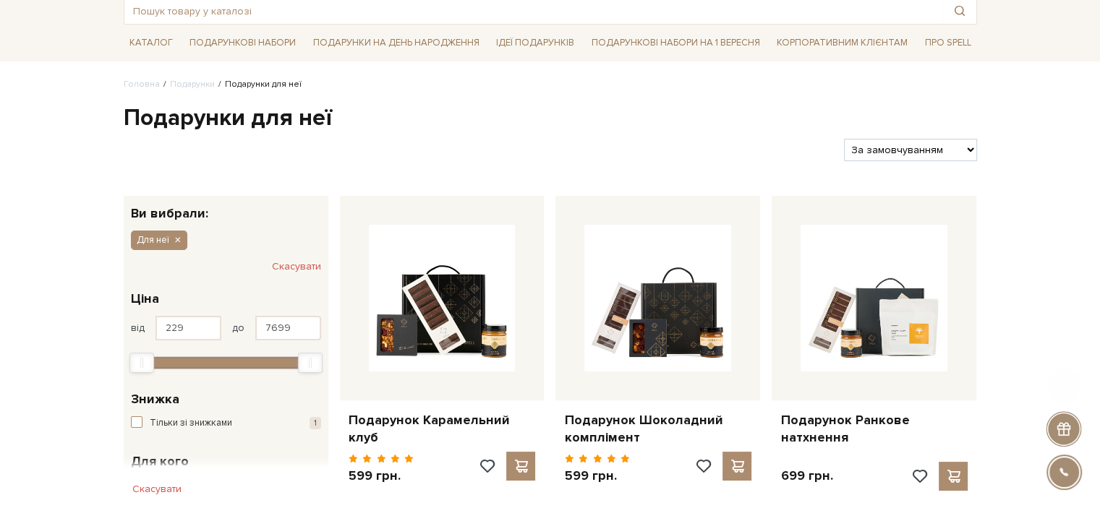
scroll to position [217, 0]
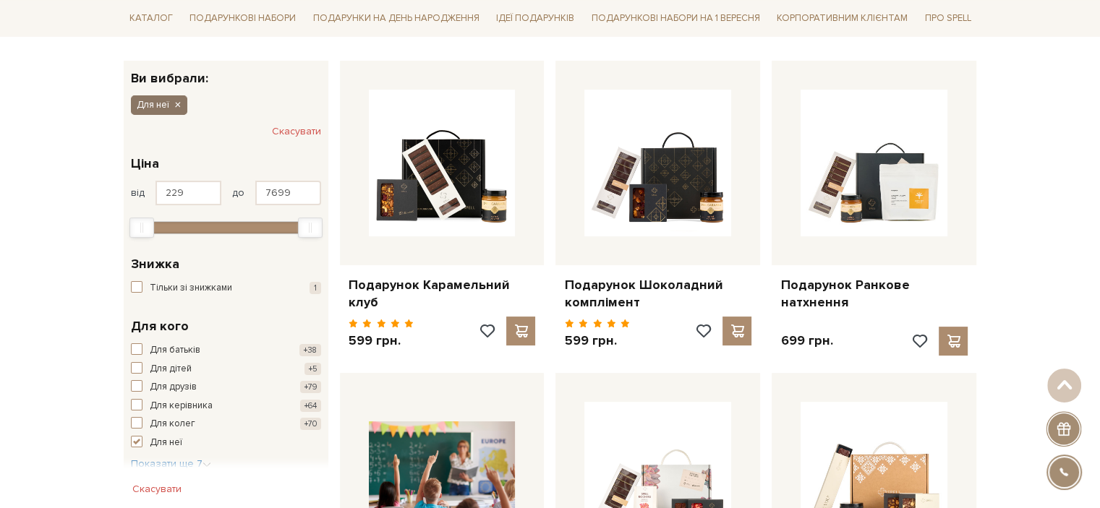
click at [176, 103] on icon "button" at bounding box center [177, 105] width 9 height 13
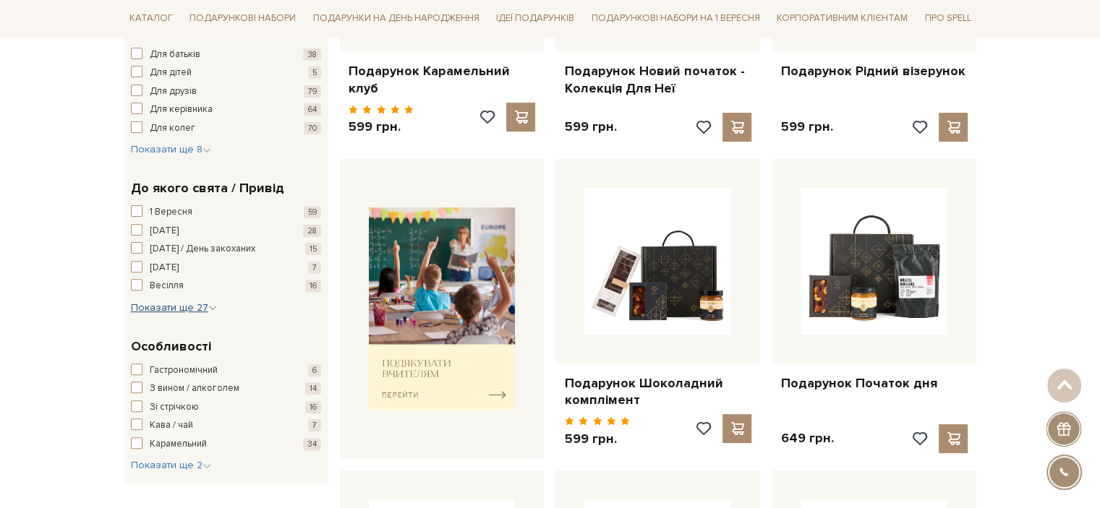
scroll to position [434, 0]
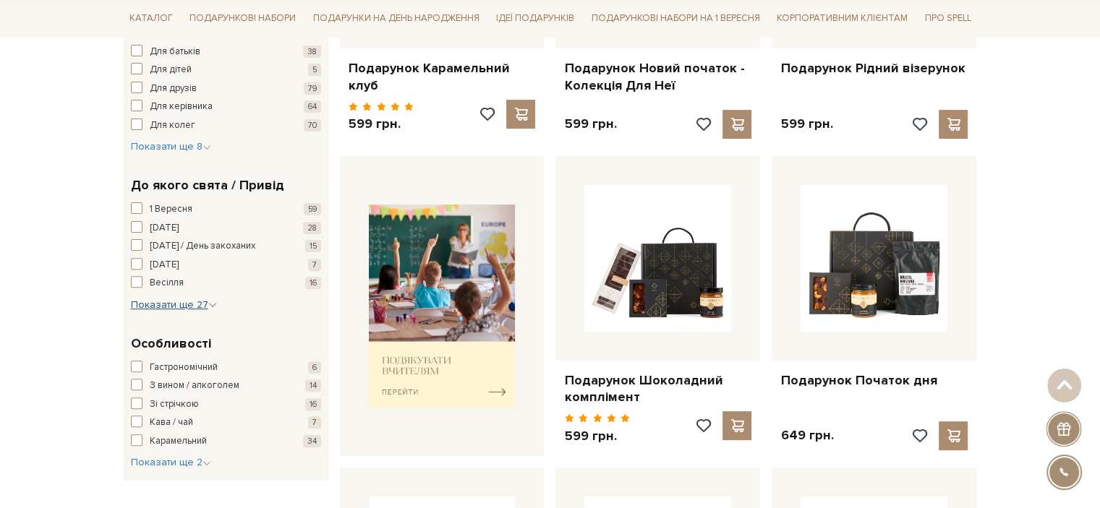
drag, startPoint x: 165, startPoint y: 300, endPoint x: 147, endPoint y: 296, distance: 17.9
click at [165, 301] on span "Показати ще 27" at bounding box center [174, 305] width 86 height 12
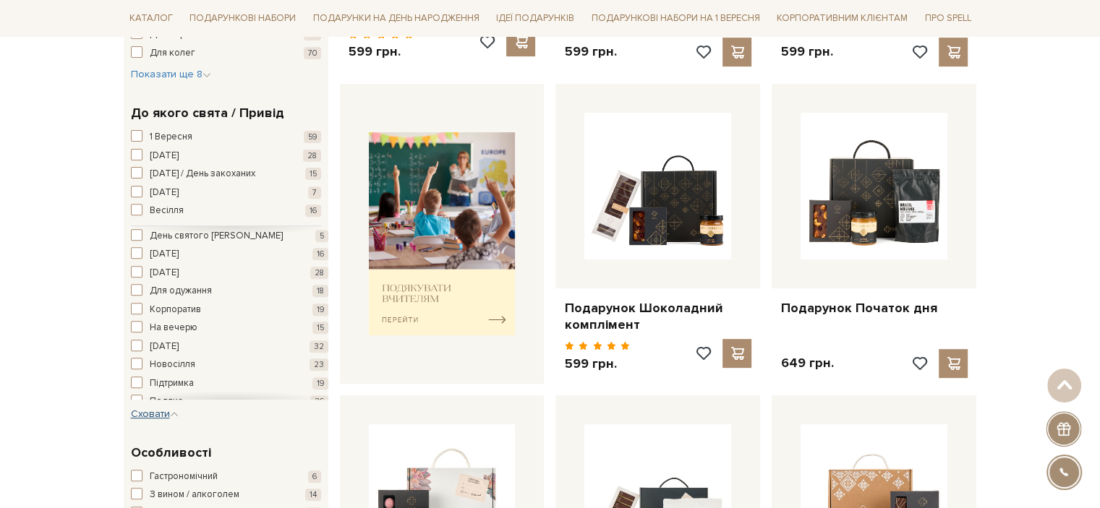
scroll to position [217, 0]
click at [176, 309] on span "[DATE]" at bounding box center [164, 314] width 29 height 14
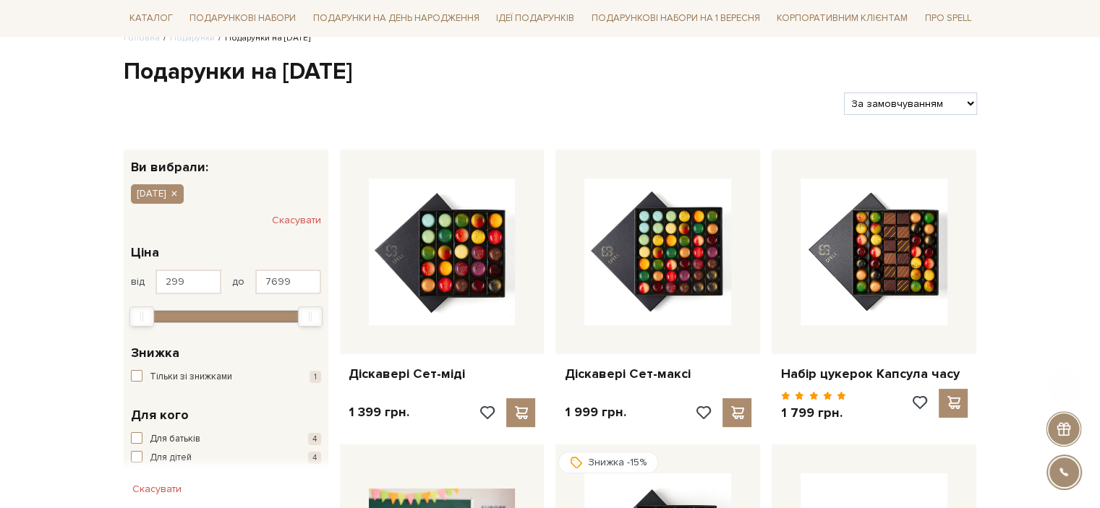
scroll to position [289, 0]
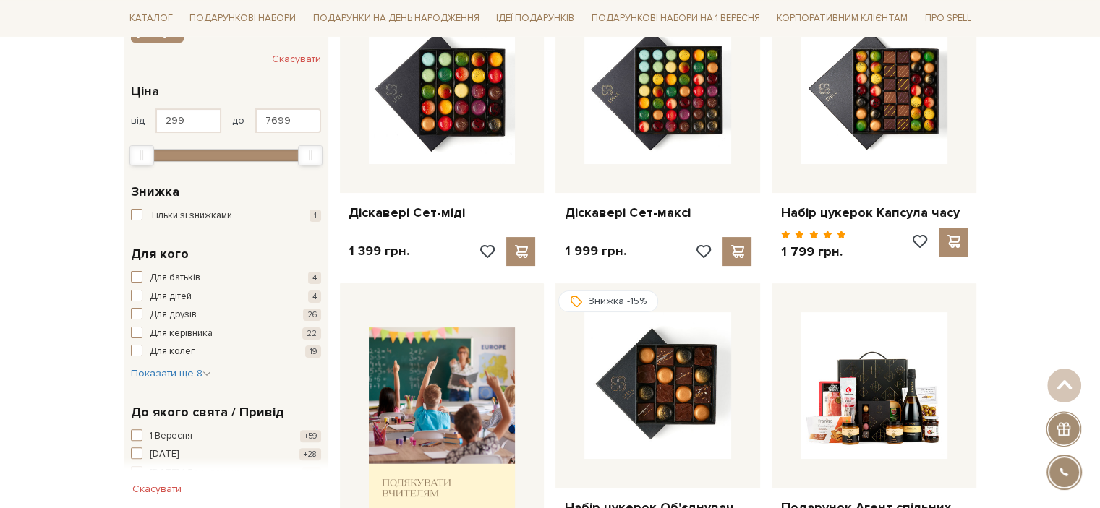
click at [322, 56] on div "Новий рік Скасувати" at bounding box center [226, 41] width 205 height 58
click at [318, 56] on button "Скасувати" at bounding box center [296, 59] width 49 height 23
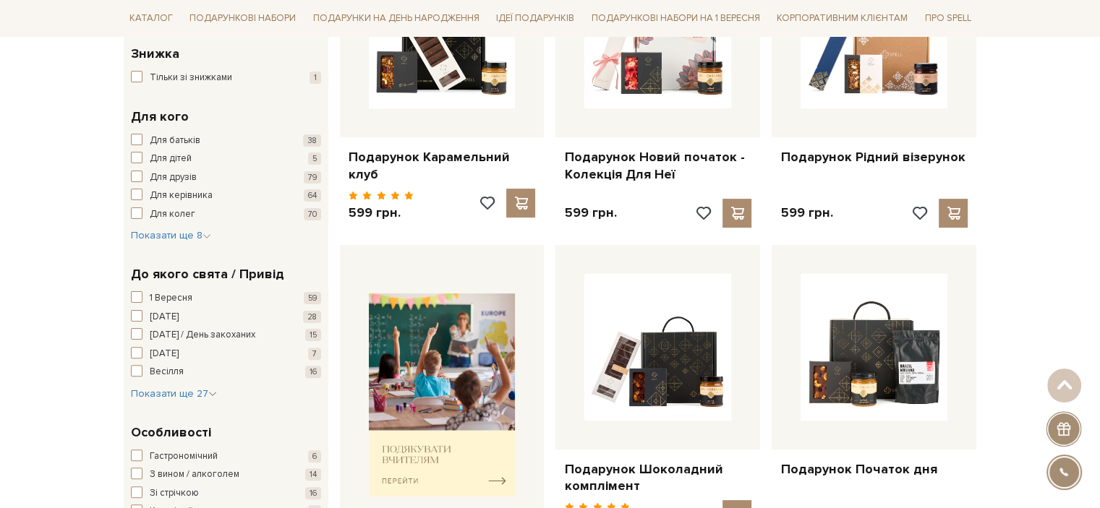
scroll to position [434, 0]
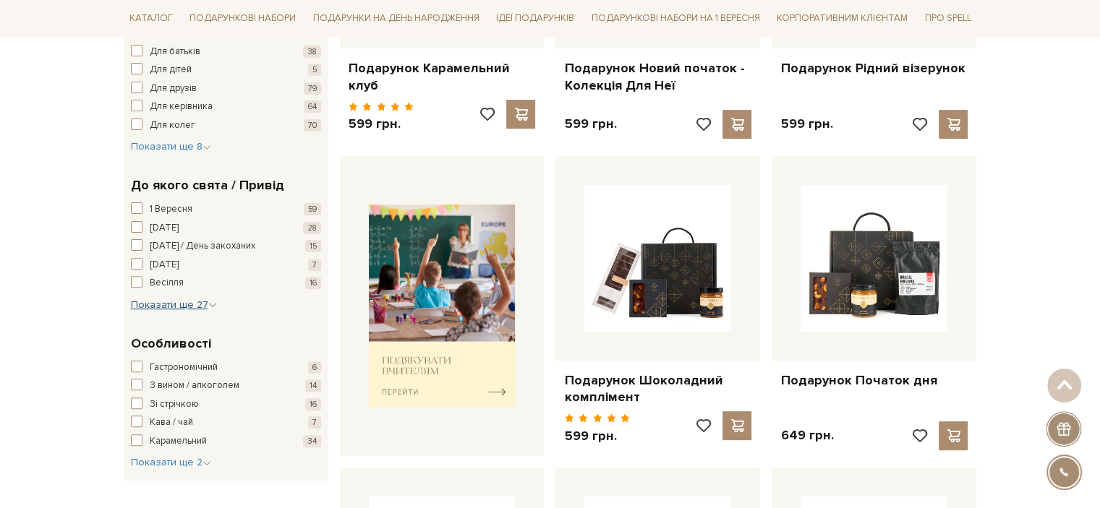
click at [168, 300] on span "Показати ще 27" at bounding box center [174, 305] width 86 height 12
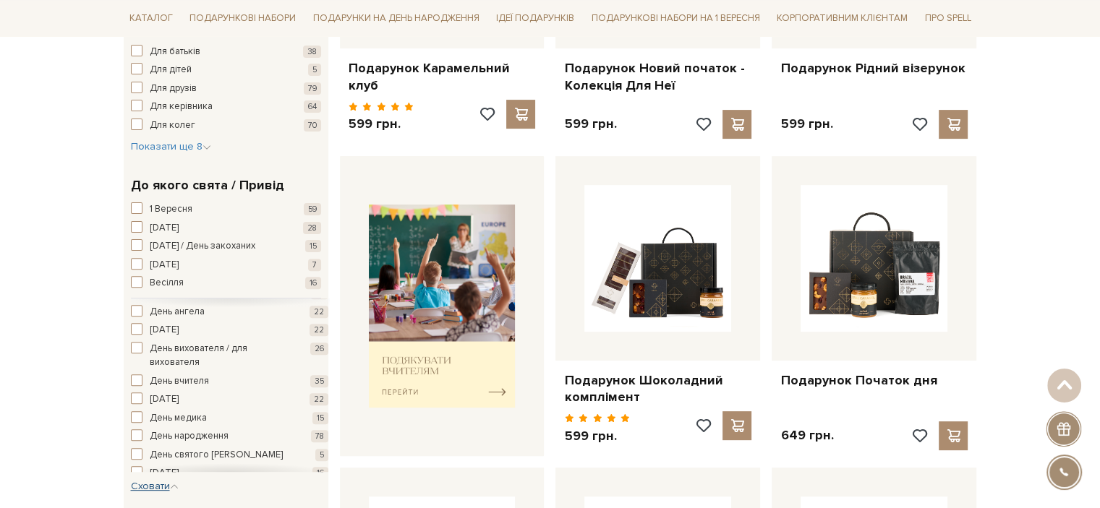
scroll to position [72, 0]
click at [210, 401] on span "День народження" at bounding box center [189, 402] width 79 height 14
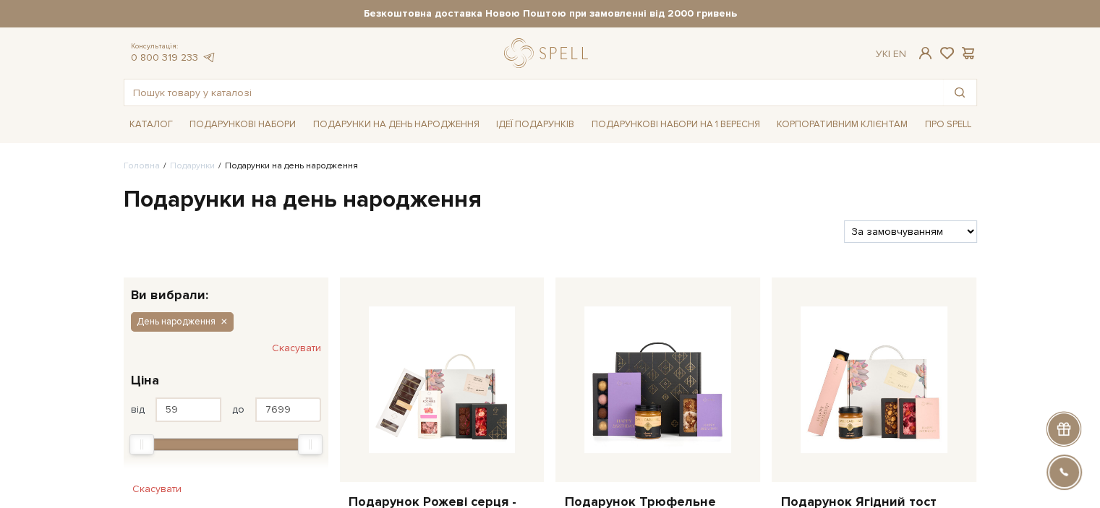
click at [283, 343] on button "Скасувати" at bounding box center [296, 348] width 49 height 23
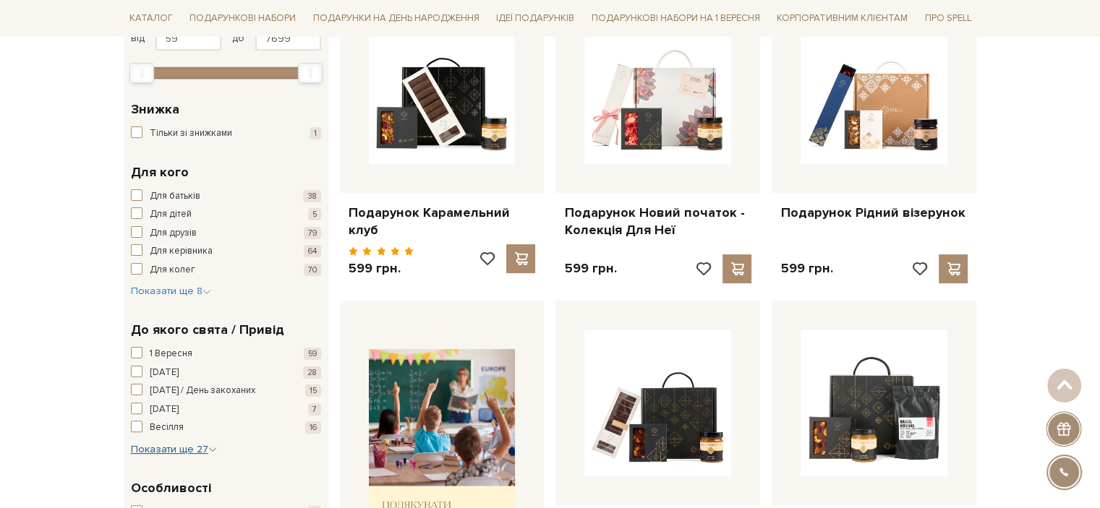
click at [202, 451] on span "Показати ще 27" at bounding box center [174, 449] width 86 height 12
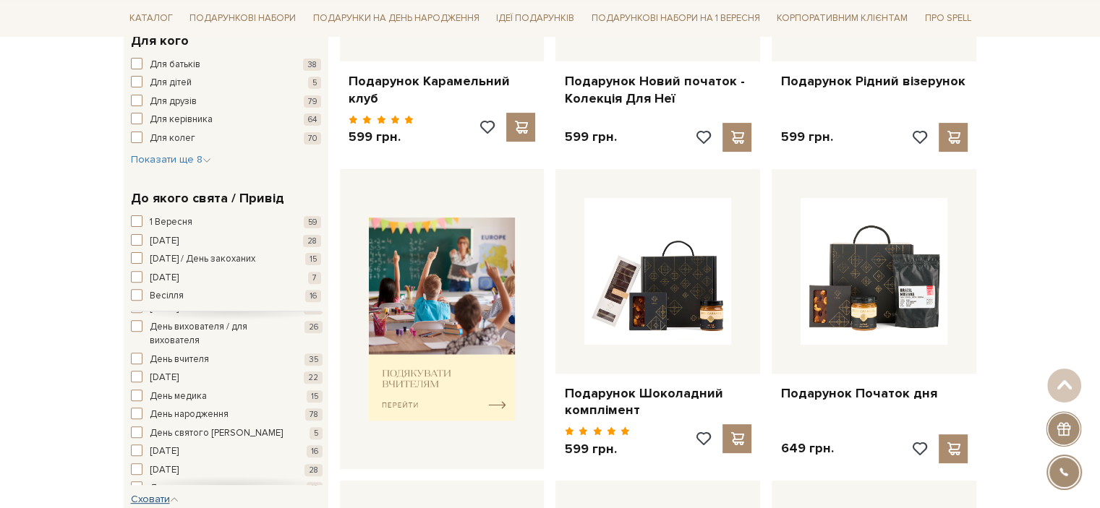
scroll to position [289, 0]
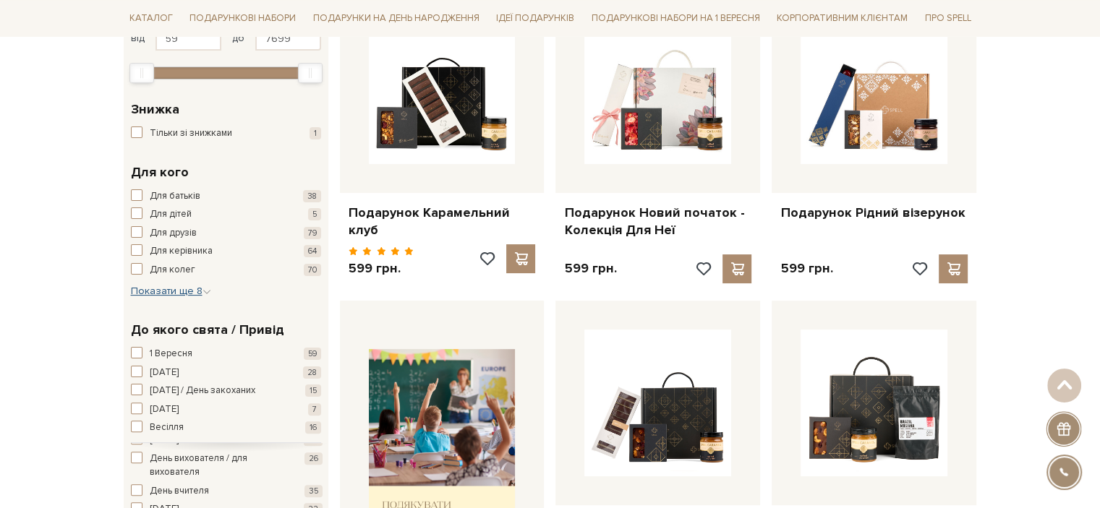
click at [181, 288] on span "Показати ще 8" at bounding box center [171, 291] width 80 height 12
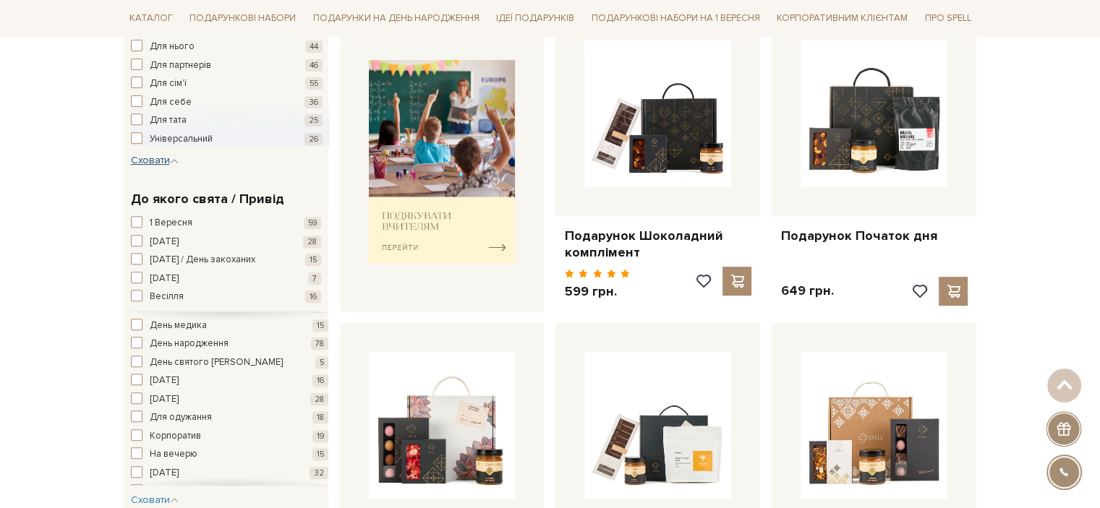
scroll to position [145, 0]
click at [179, 374] on span "[DATE]" at bounding box center [164, 380] width 29 height 14
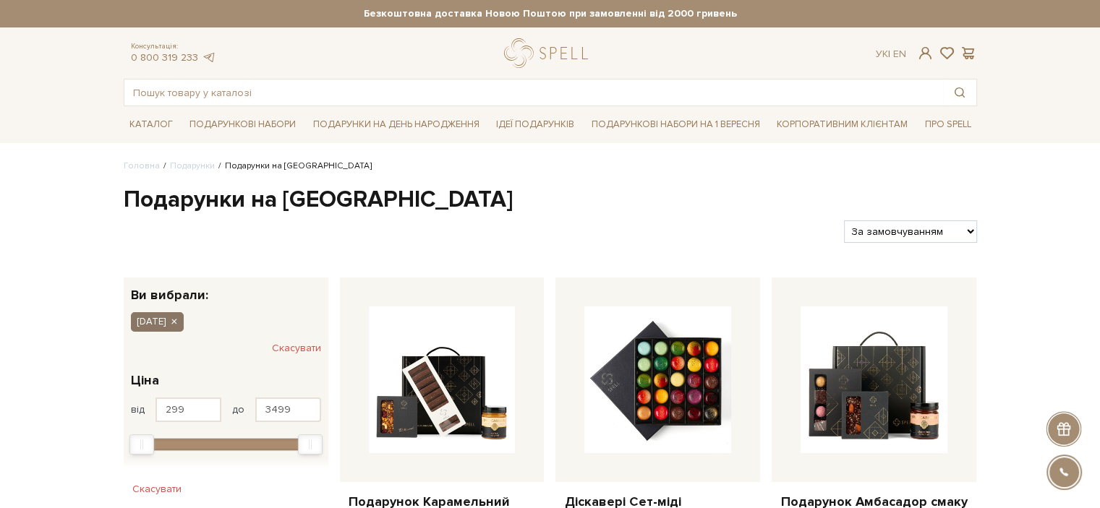
click at [178, 319] on icon "button" at bounding box center [173, 322] width 9 height 13
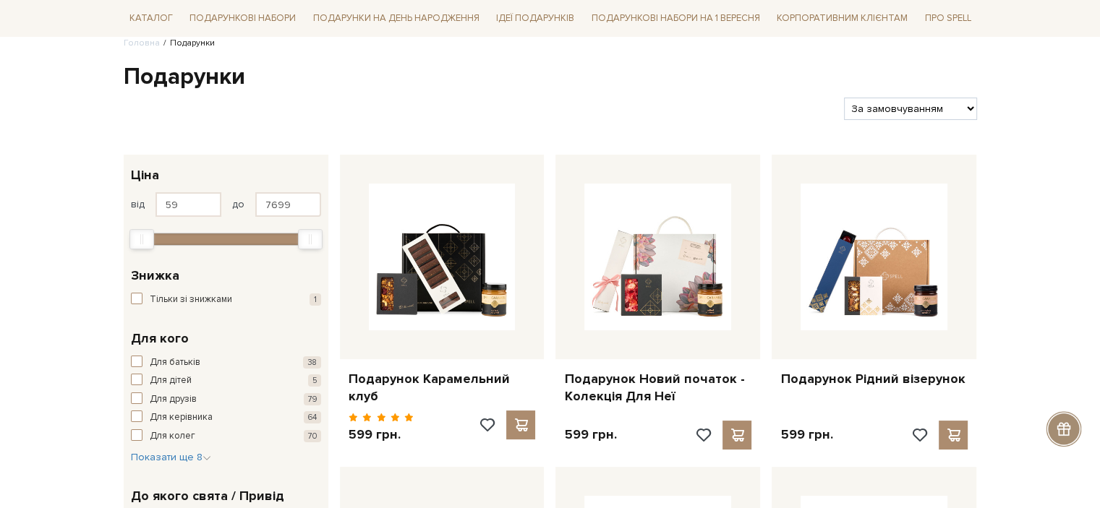
scroll to position [145, 0]
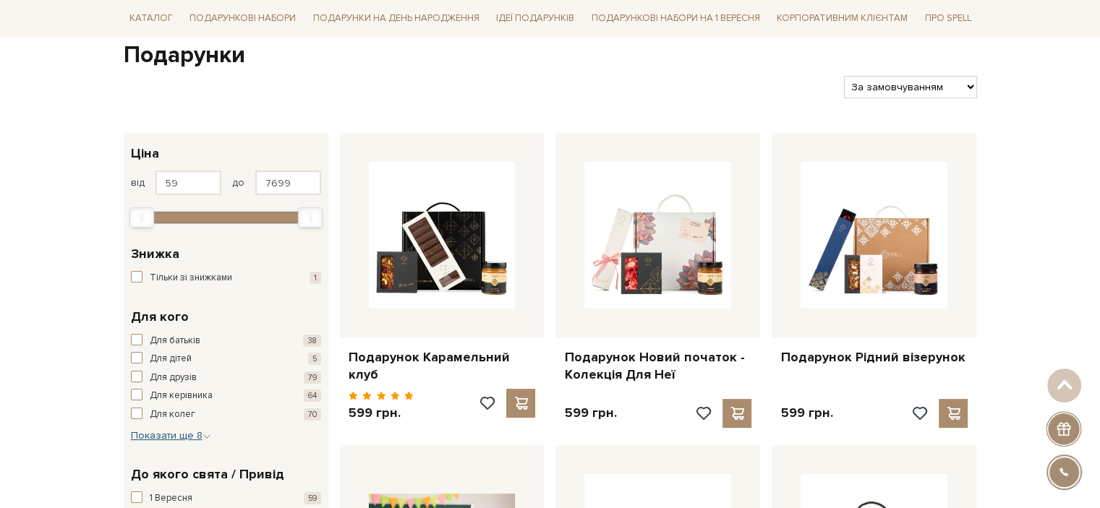
click at [192, 437] on span "Показати ще 8" at bounding box center [171, 435] width 80 height 12
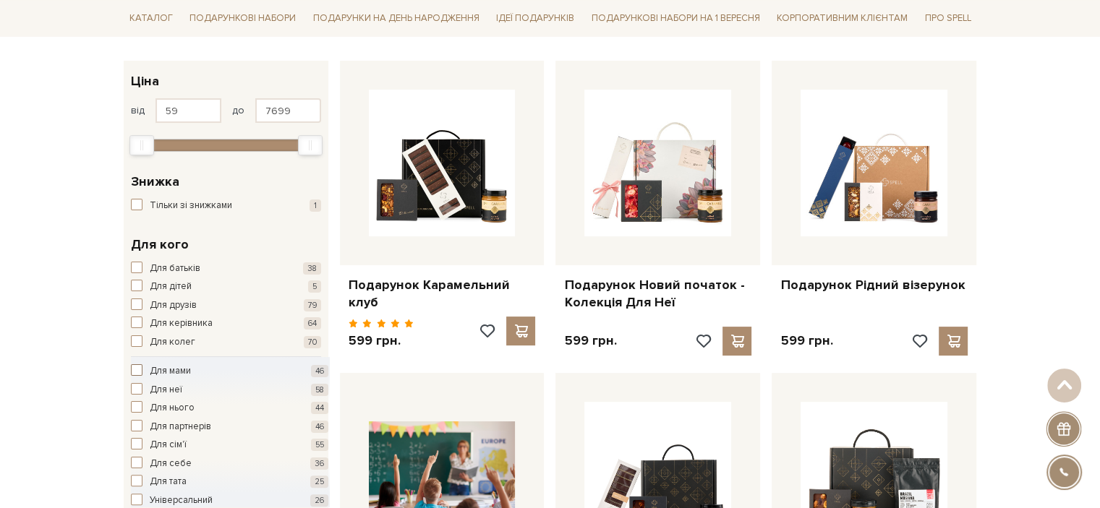
click at [161, 370] on span "Для мами" at bounding box center [170, 371] width 41 height 14
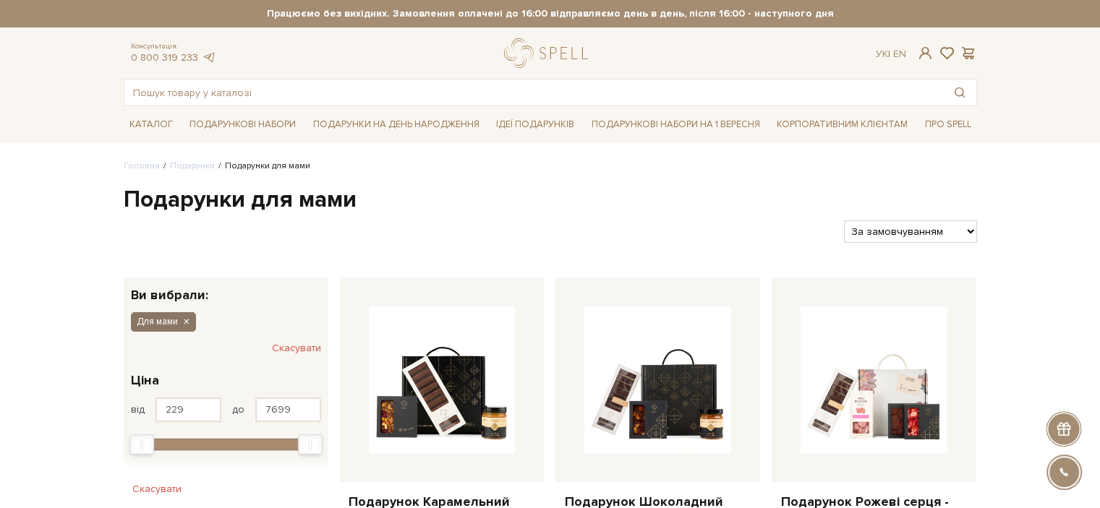
click at [188, 320] on icon "button" at bounding box center [185, 322] width 9 height 13
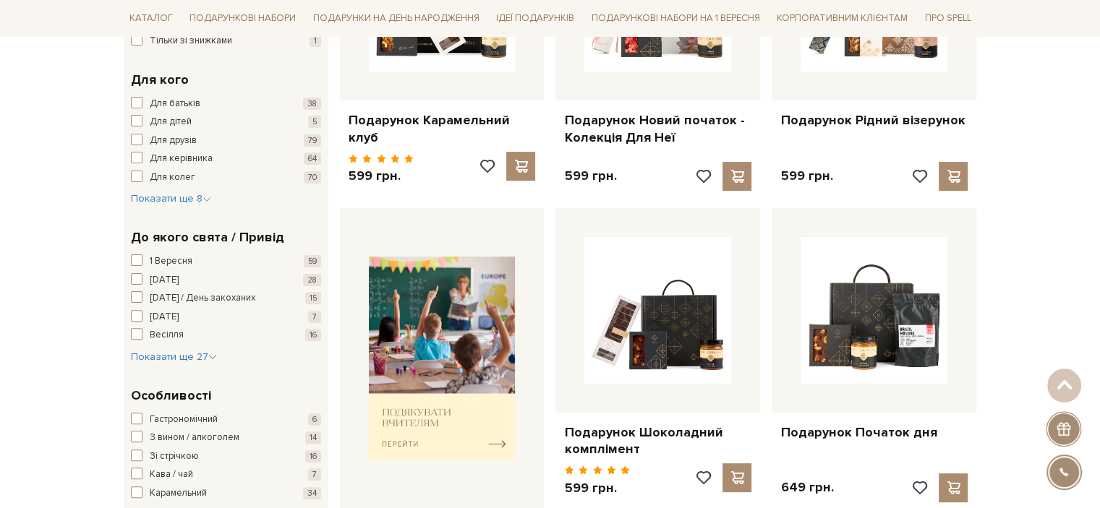
scroll to position [289, 0]
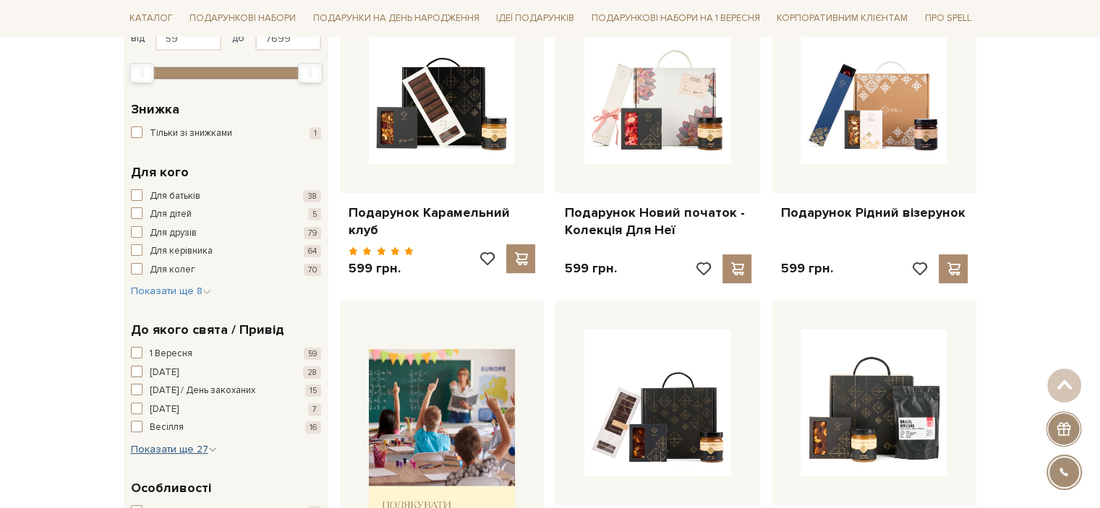
click at [168, 448] on span "Показати ще 27" at bounding box center [174, 449] width 86 height 12
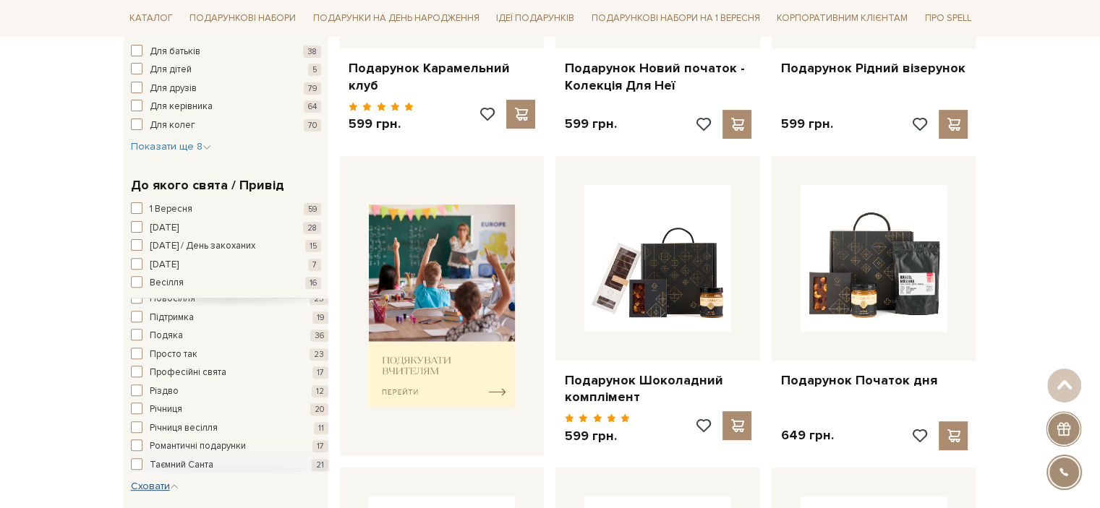
scroll to position [341, 0]
click at [187, 443] on span "Таємний Санта" at bounding box center [182, 447] width 64 height 14
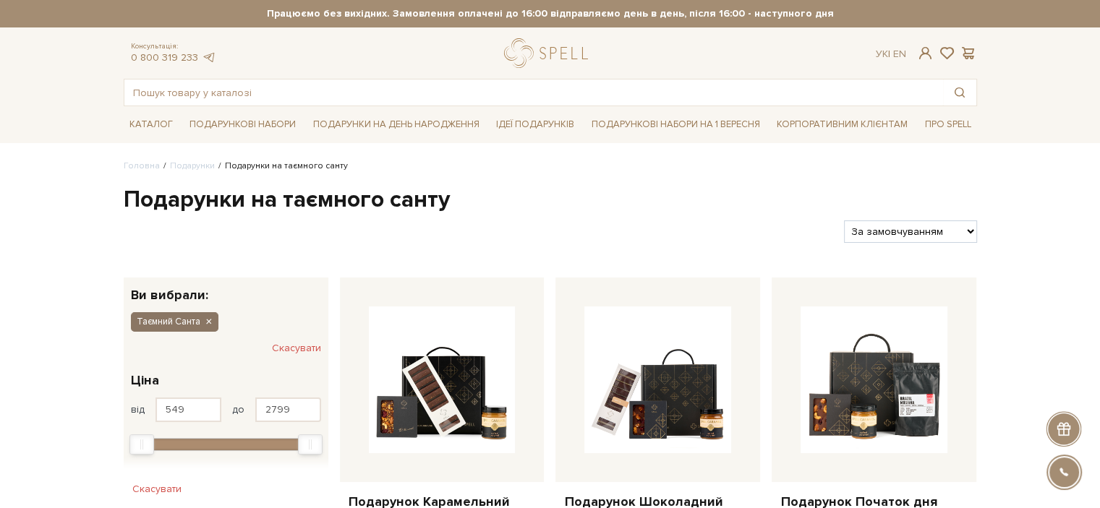
click at [207, 321] on icon "button" at bounding box center [208, 322] width 9 height 13
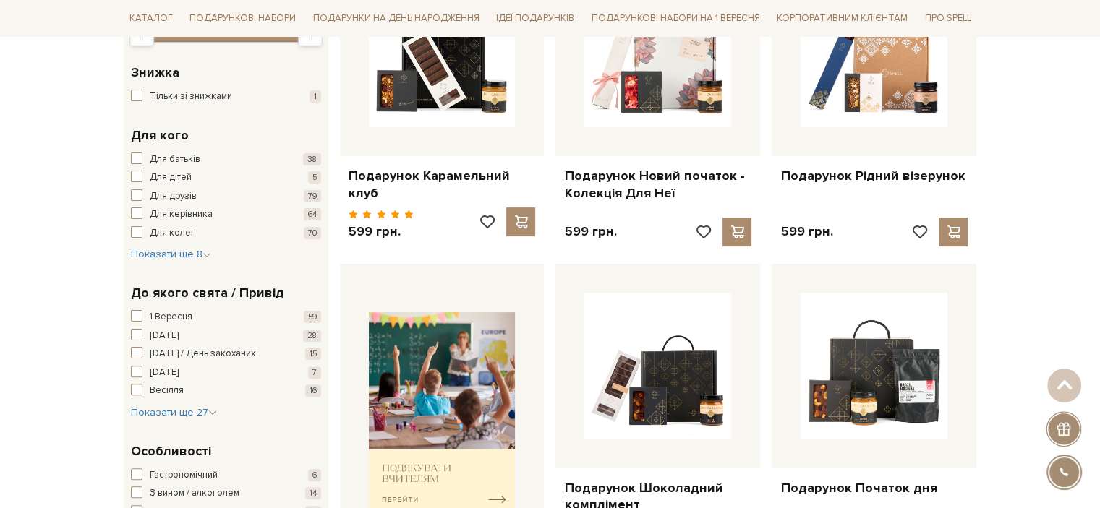
scroll to position [361, 0]
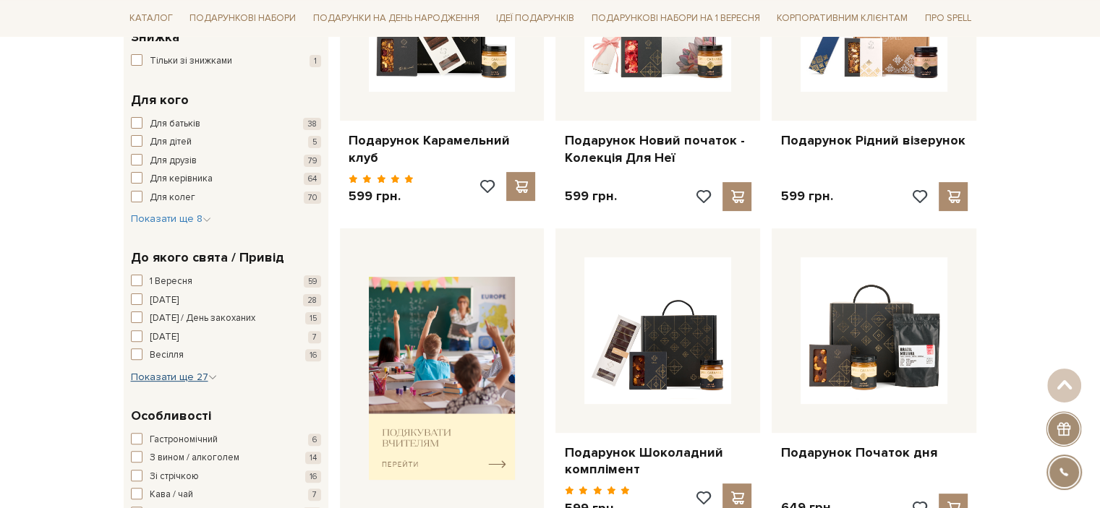
drag, startPoint x: 181, startPoint y: 376, endPoint x: 146, endPoint y: 372, distance: 35.7
click at [181, 377] on span "Показати ще 27" at bounding box center [174, 377] width 86 height 12
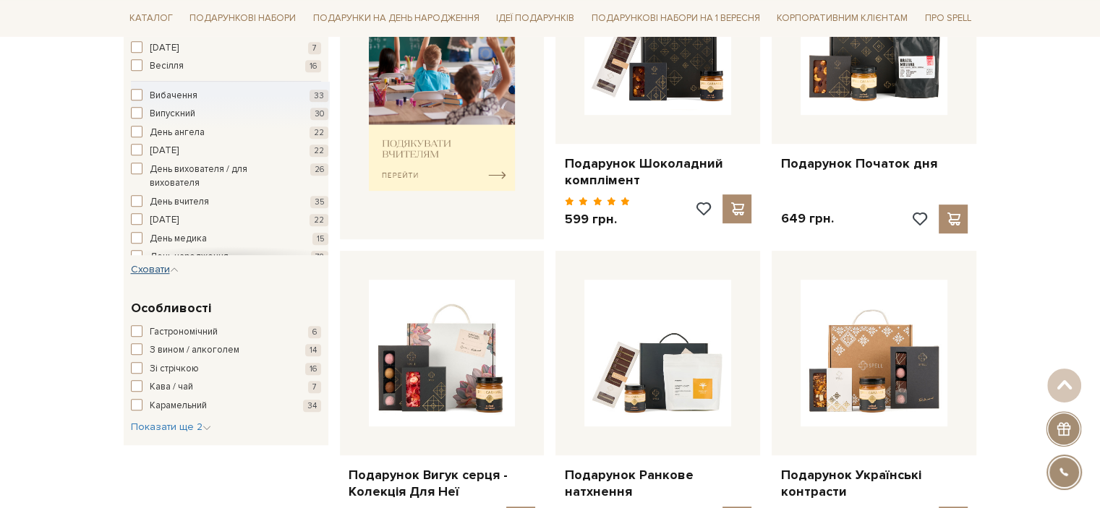
scroll to position [289, 0]
click at [164, 209] on span "Різдво" at bounding box center [164, 208] width 29 height 14
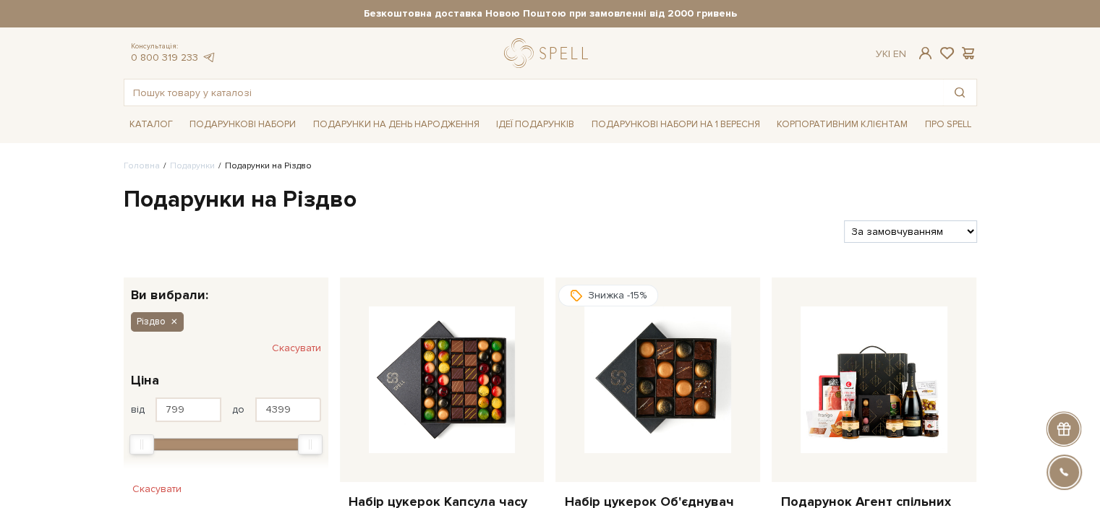
click at [176, 320] on icon "button" at bounding box center [173, 322] width 9 height 13
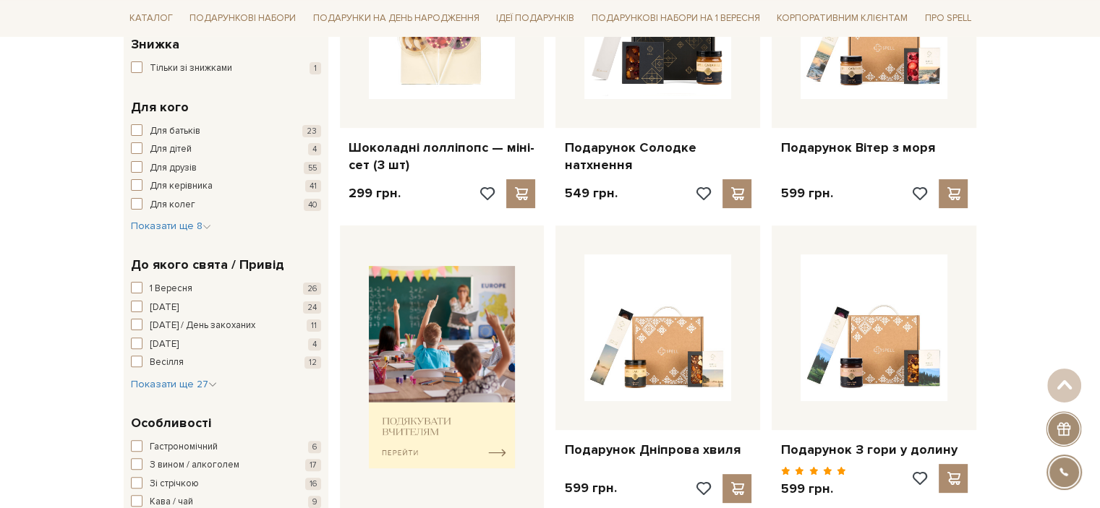
scroll to position [361, 0]
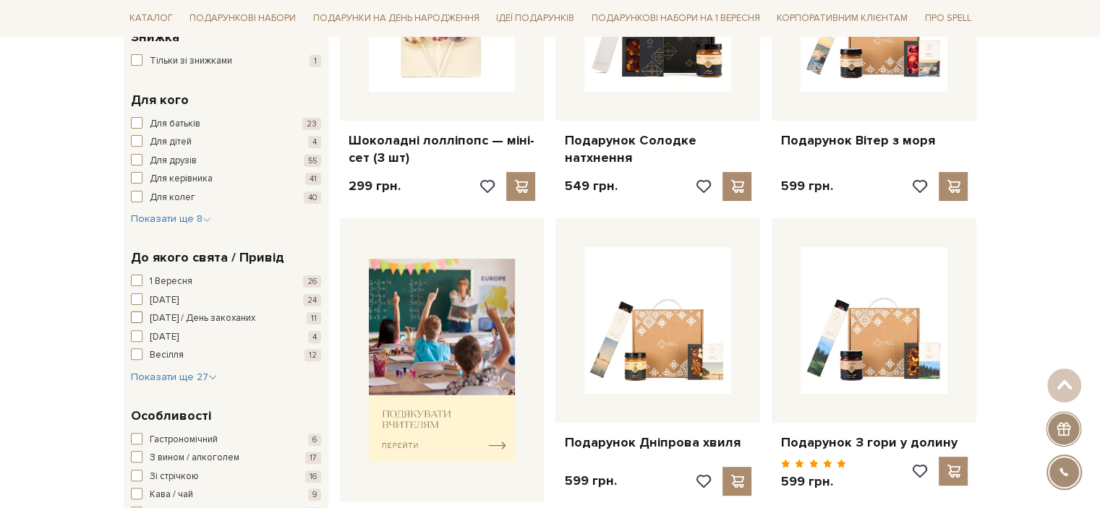
click at [176, 317] on span "[DATE] / День закоханих" at bounding box center [203, 319] width 106 height 14
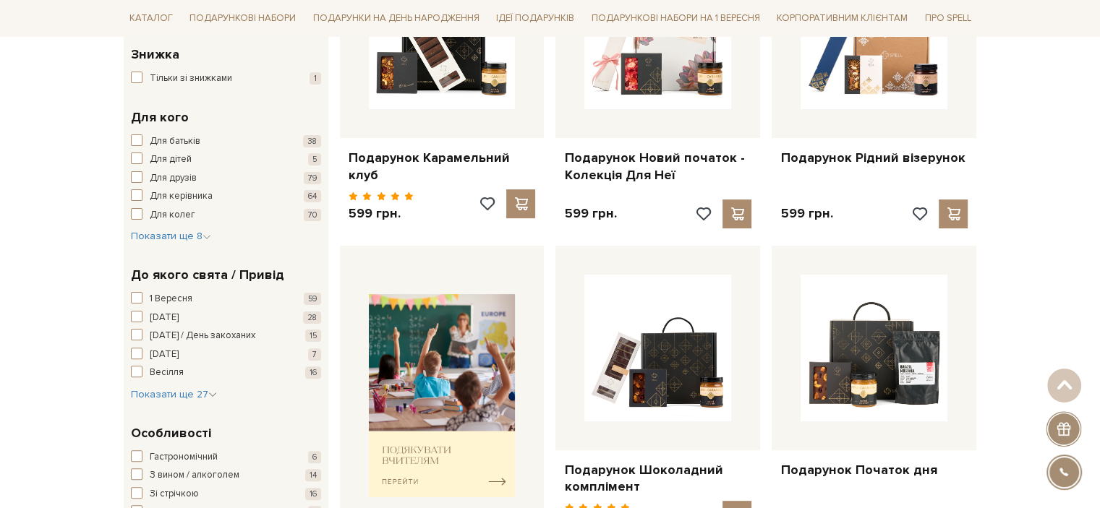
scroll to position [361, 0]
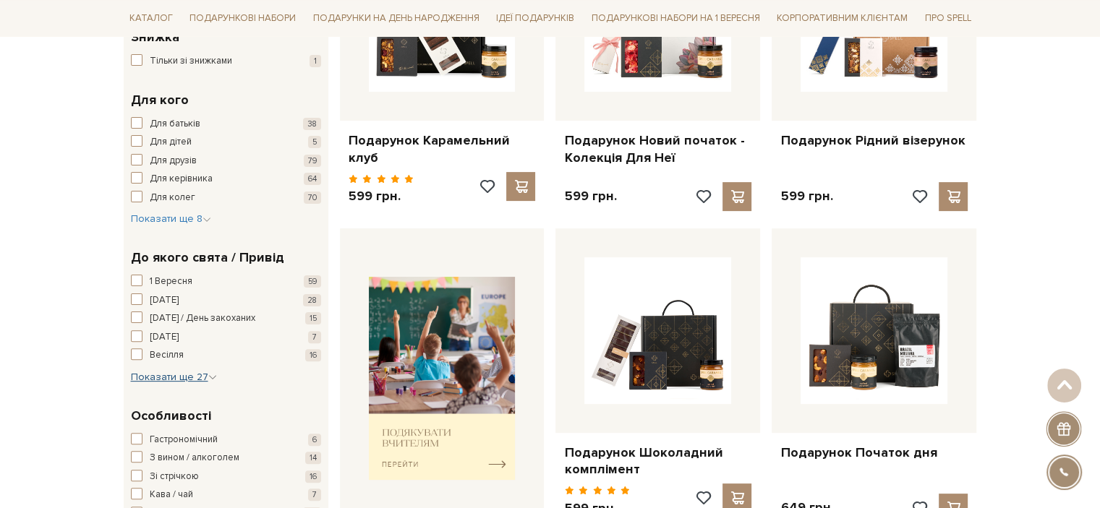
click at [194, 380] on span "Показати ще 27" at bounding box center [174, 377] width 86 height 12
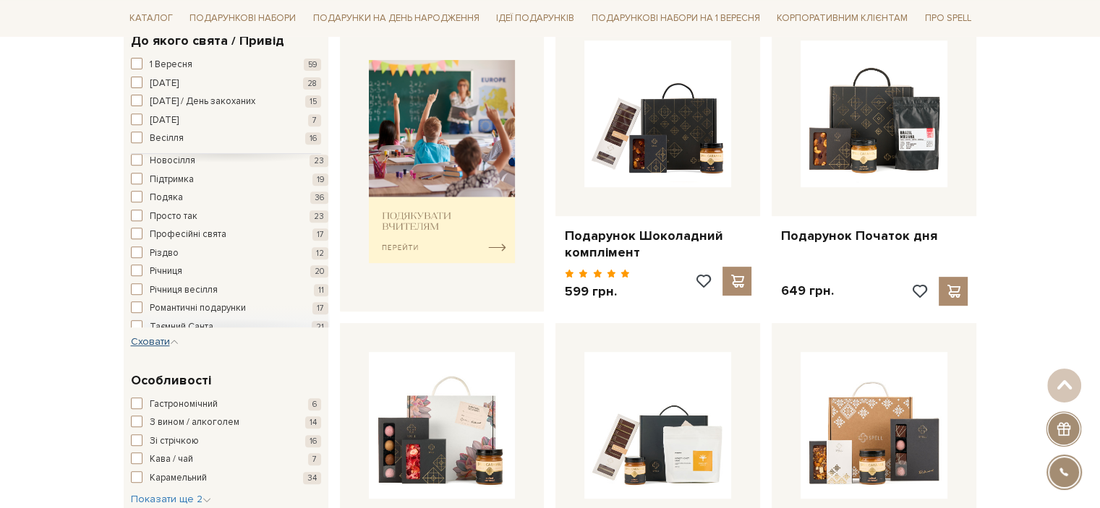
scroll to position [341, 0]
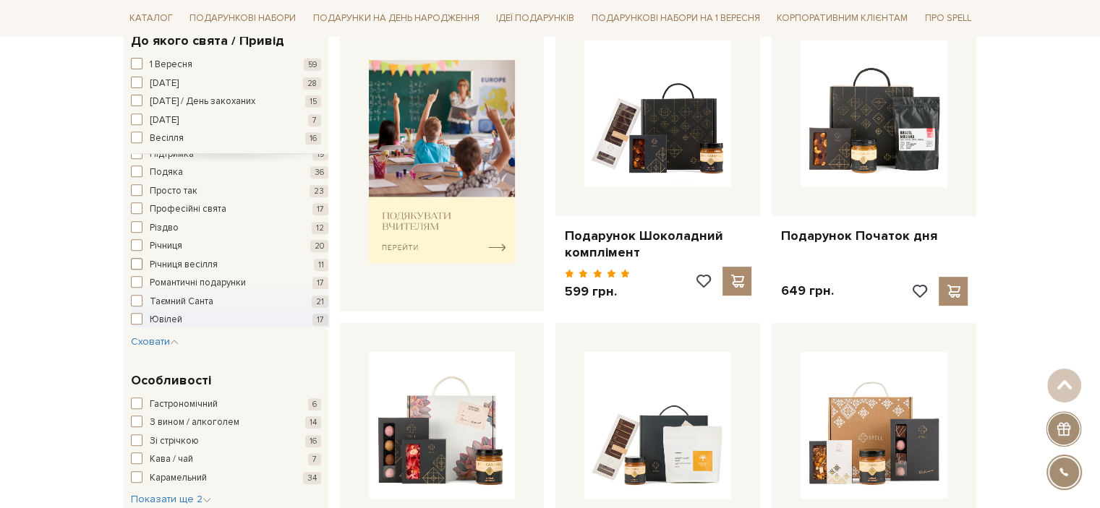
click at [206, 262] on span "Річниця весілля" at bounding box center [184, 265] width 68 height 14
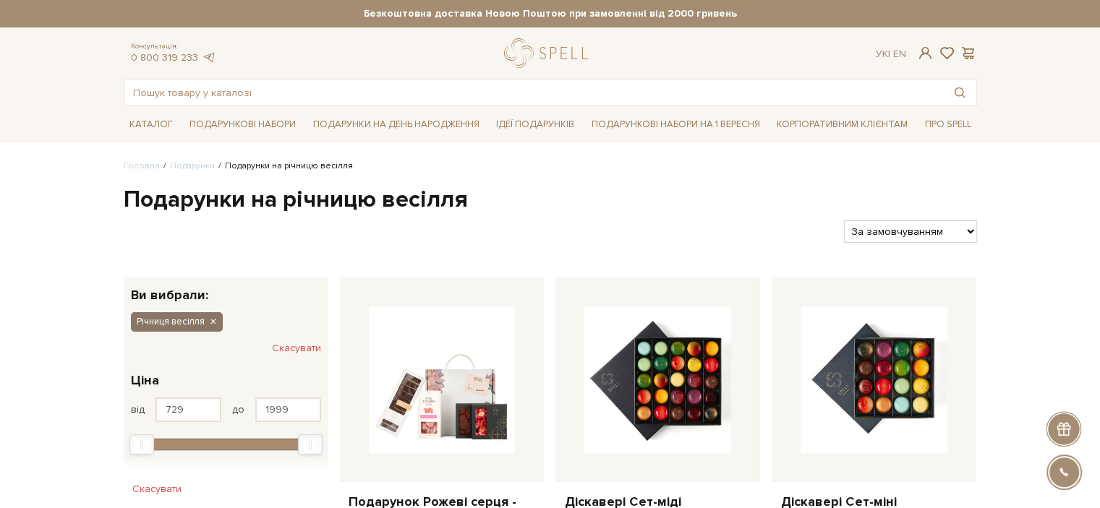
click at [214, 320] on icon "button" at bounding box center [212, 322] width 9 height 13
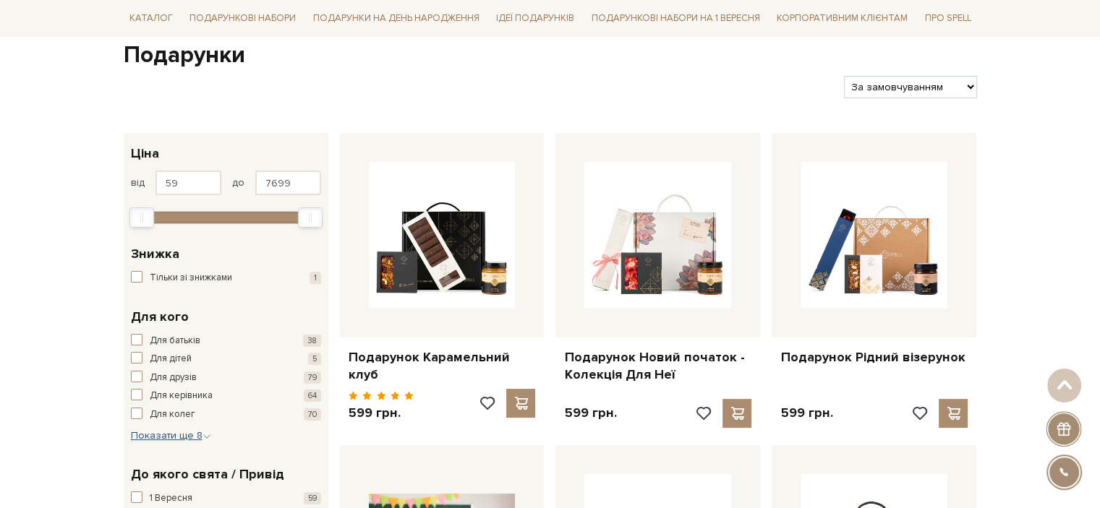
click at [158, 436] on span "Показати ще 8" at bounding box center [171, 435] width 80 height 12
click at [145, 358] on button "Для дітей 5" at bounding box center [226, 359] width 190 height 14
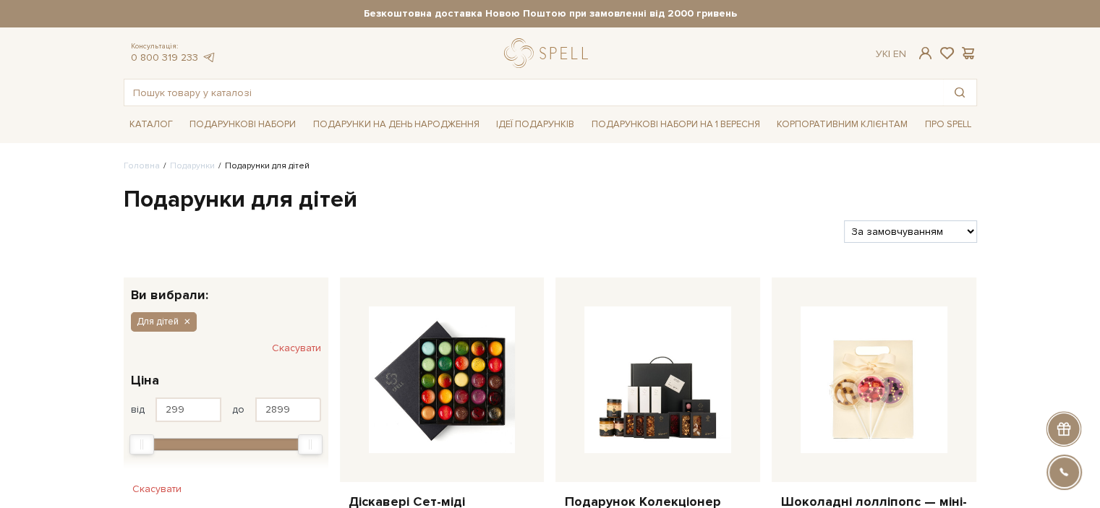
click at [306, 348] on button "Скасувати" at bounding box center [296, 348] width 49 height 23
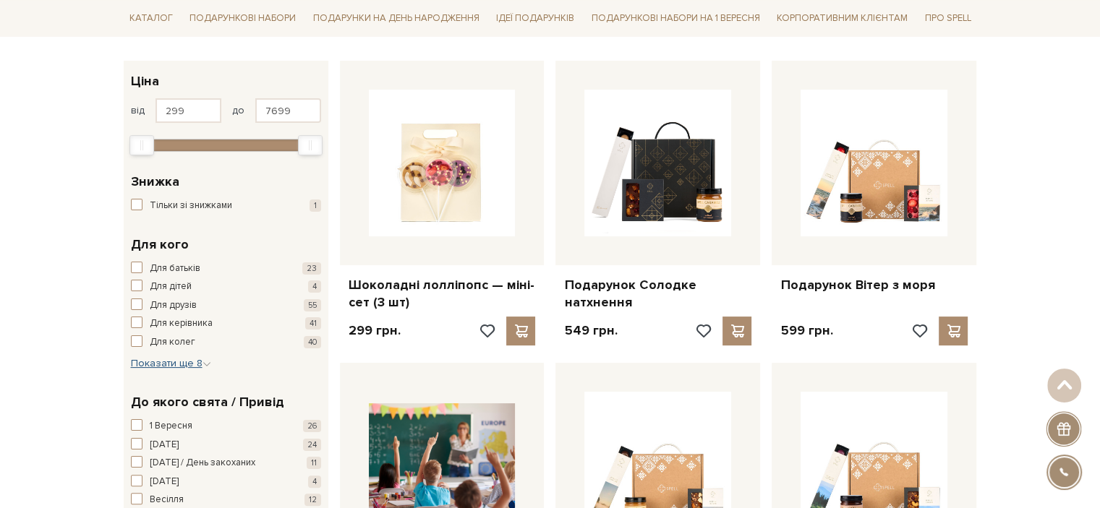
click at [181, 360] on span "Показати ще 8" at bounding box center [171, 363] width 80 height 12
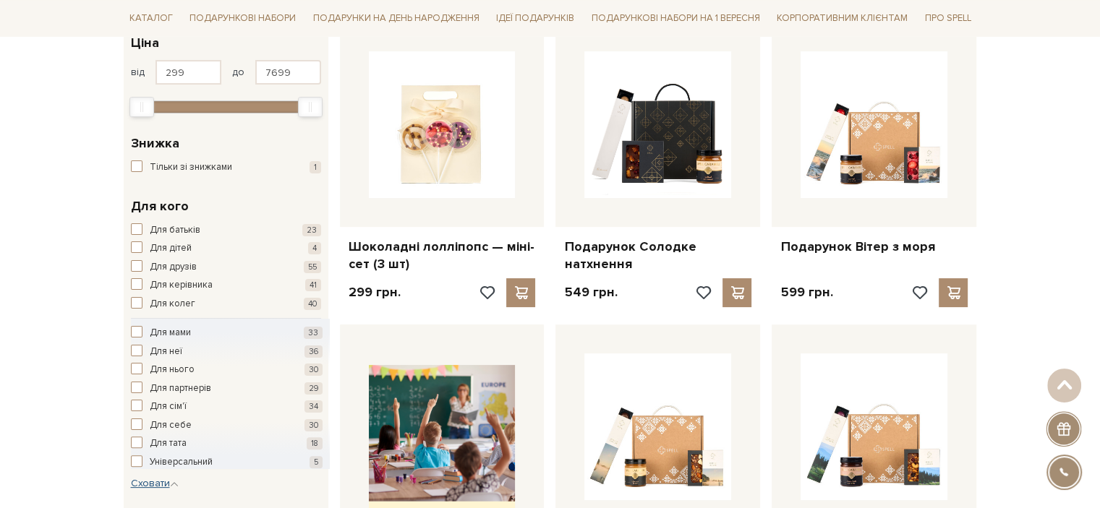
scroll to position [289, 0]
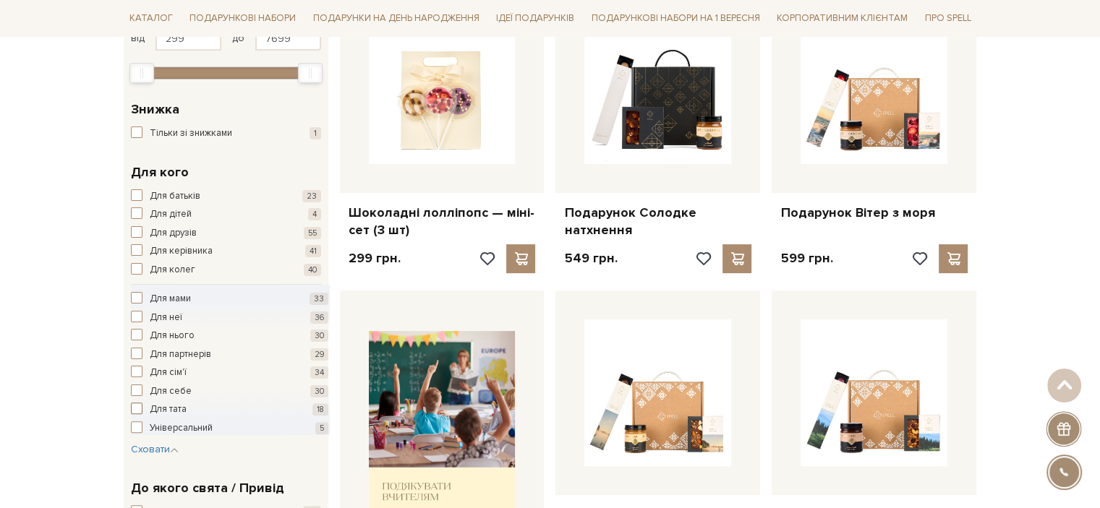
click at [174, 410] on span "Для тата" at bounding box center [168, 410] width 37 height 14
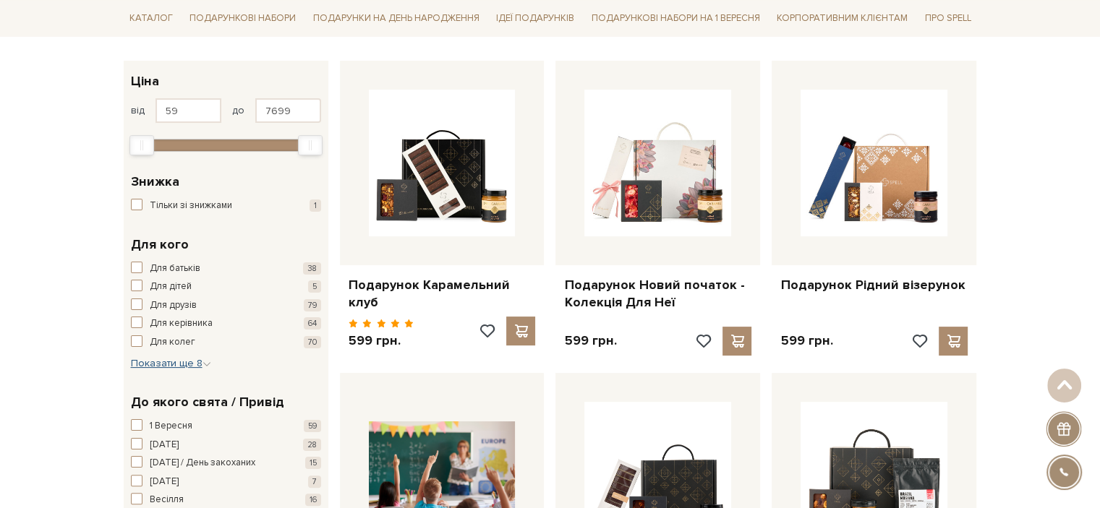
click at [192, 361] on span "Показати ще 8" at bounding box center [171, 363] width 80 height 12
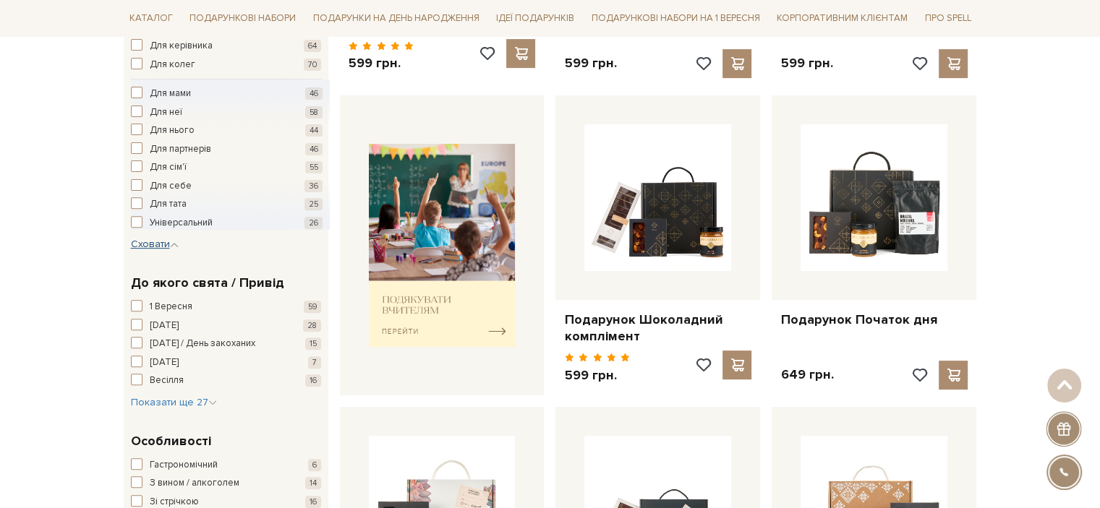
scroll to position [506, 0]
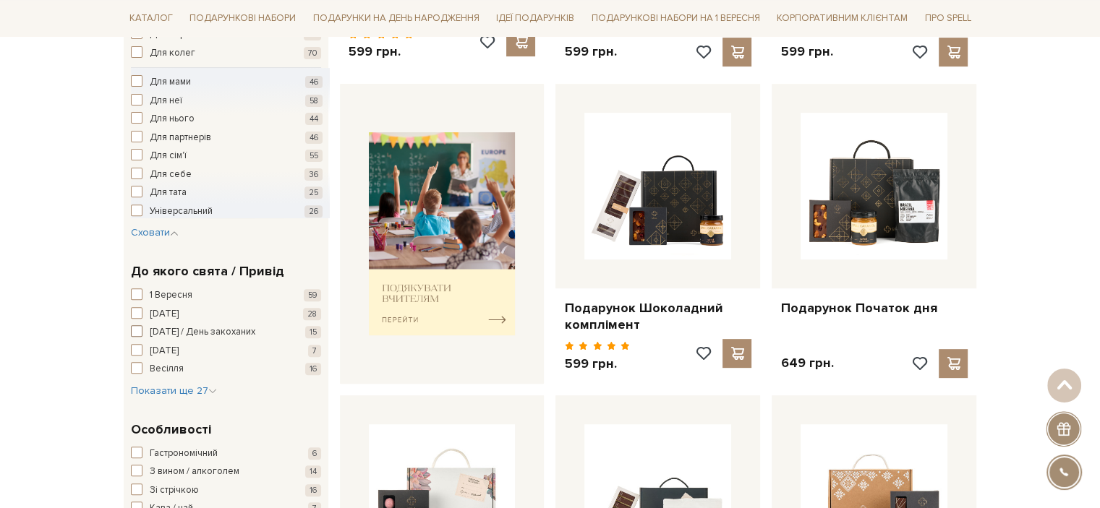
click at [181, 330] on span "[DATE] / День закоханих" at bounding box center [203, 332] width 106 height 14
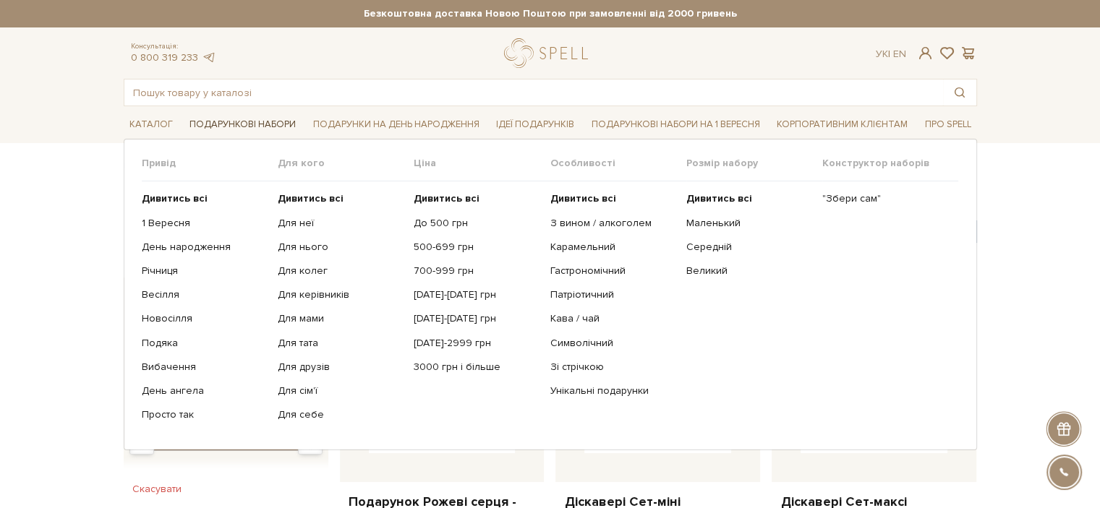
click at [254, 124] on link "Подарункові набори" at bounding box center [243, 125] width 118 height 22
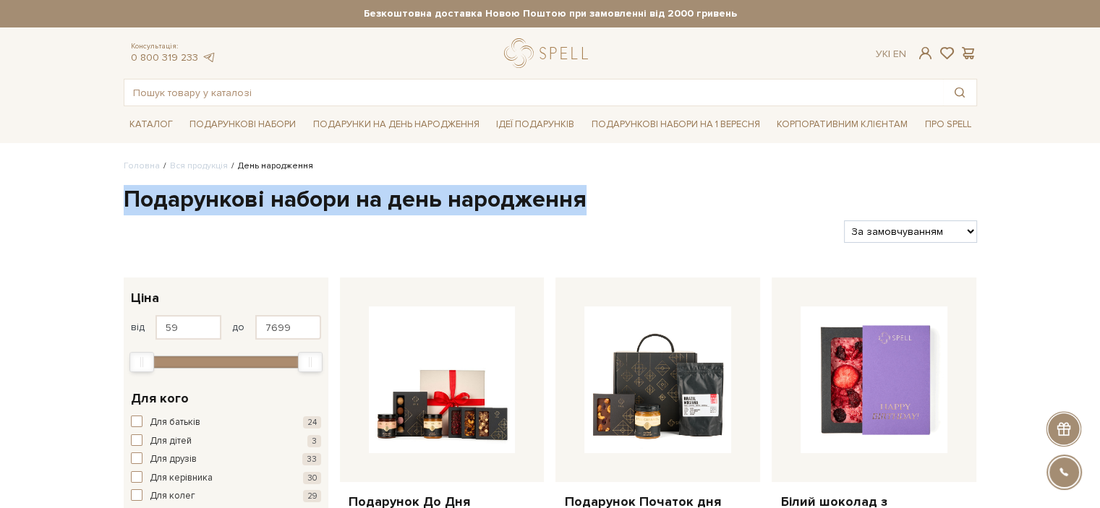
drag, startPoint x: 114, startPoint y: 202, endPoint x: 601, endPoint y: 193, distance: 486.7
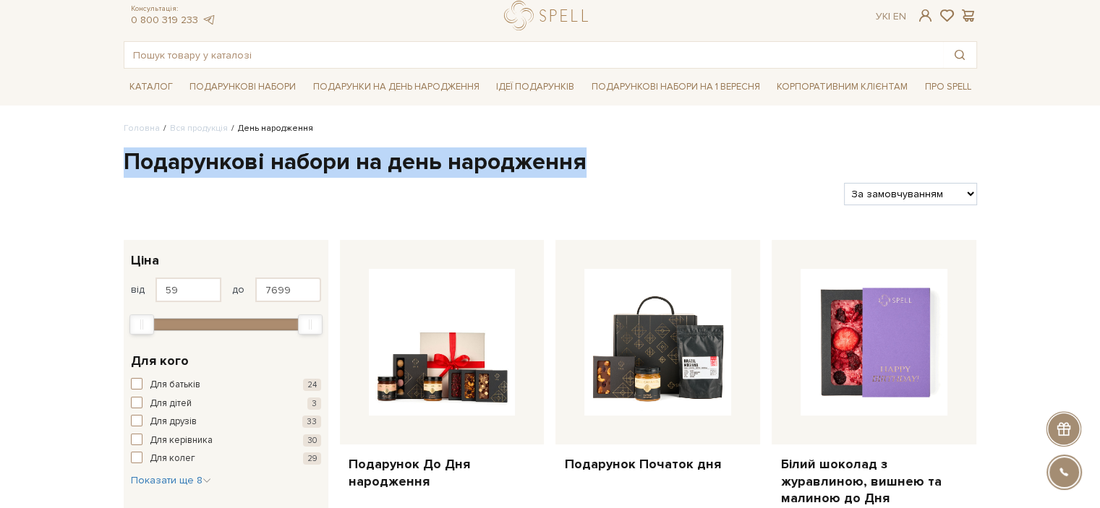
scroll to position [72, 0]
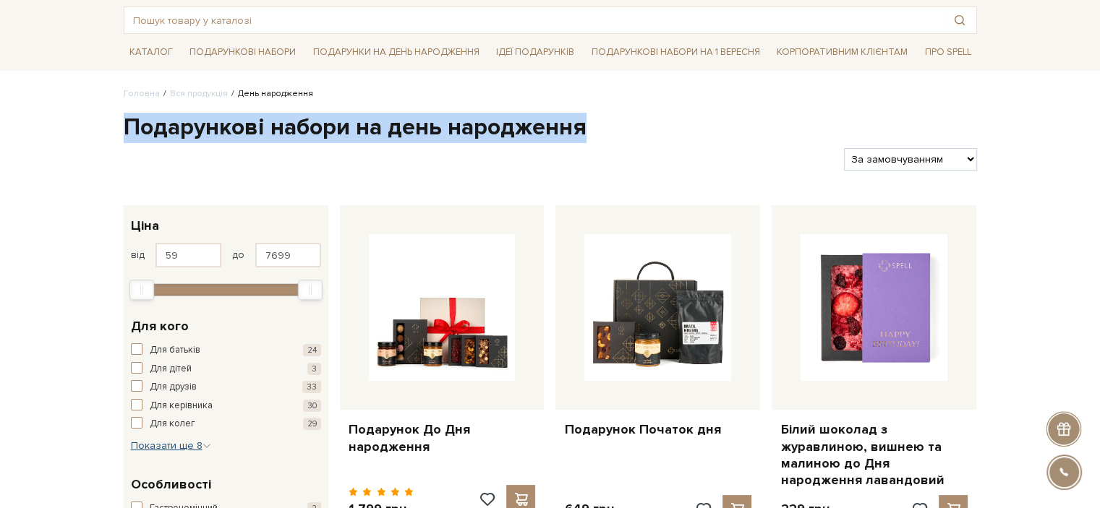
click at [171, 446] on span "Показати ще 8" at bounding box center [171, 446] width 80 height 12
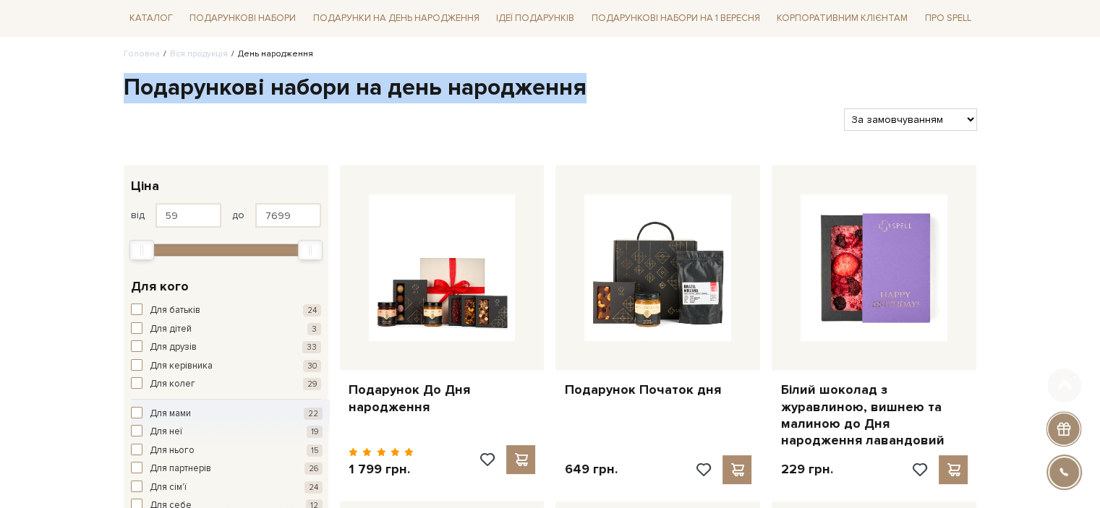
scroll to position [145, 0]
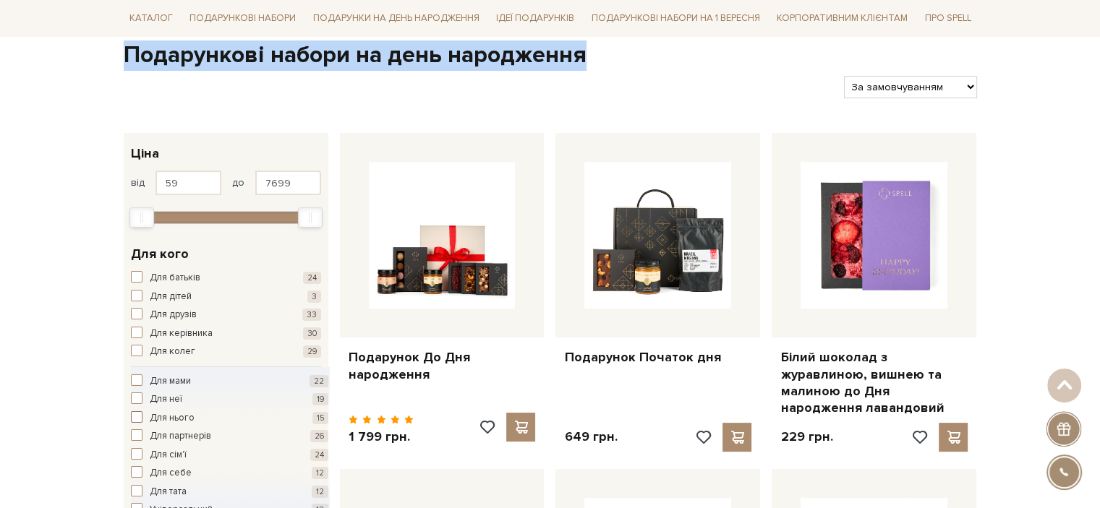
click at [178, 414] on span "Для нього" at bounding box center [172, 418] width 45 height 14
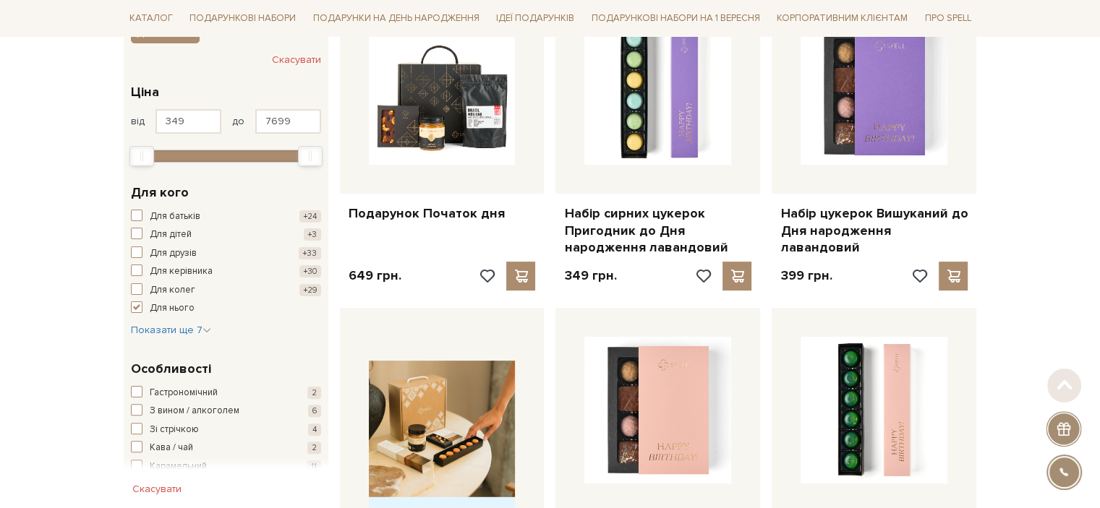
scroll to position [289, 0]
click at [137, 308] on span "button" at bounding box center [137, 307] width 12 height 12
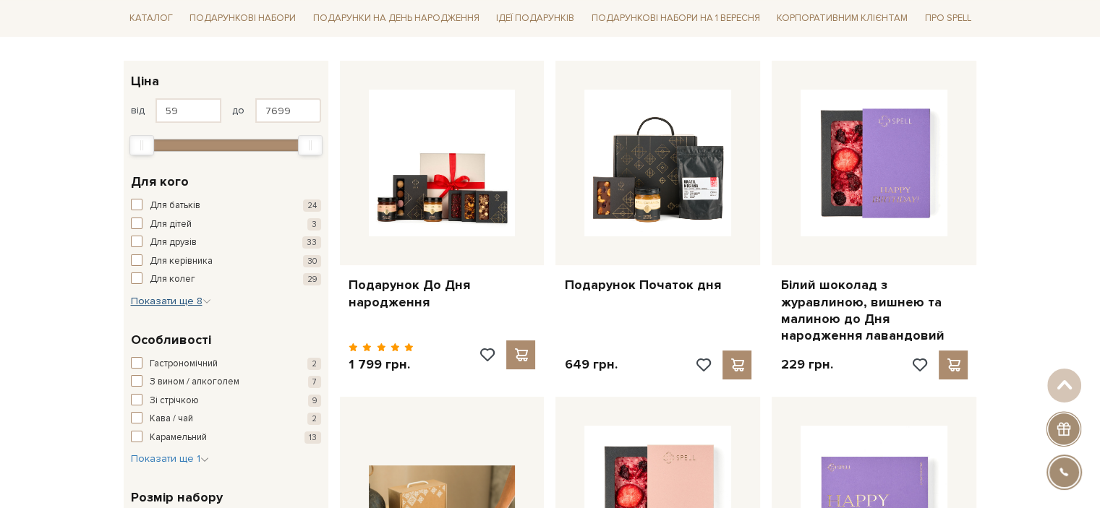
click at [171, 305] on span "Показати ще 8" at bounding box center [171, 301] width 80 height 12
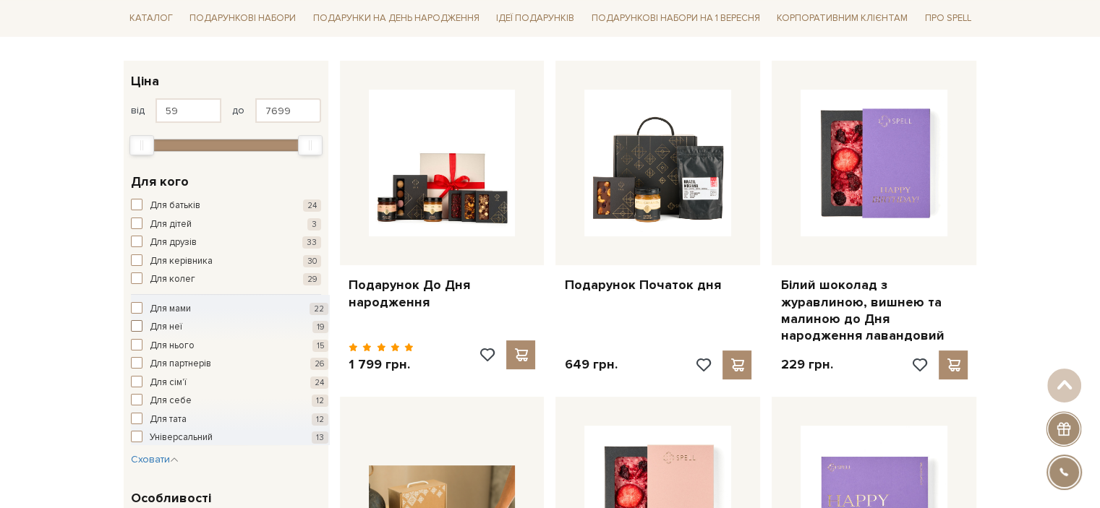
click at [175, 325] on span "Для неї" at bounding box center [166, 327] width 33 height 14
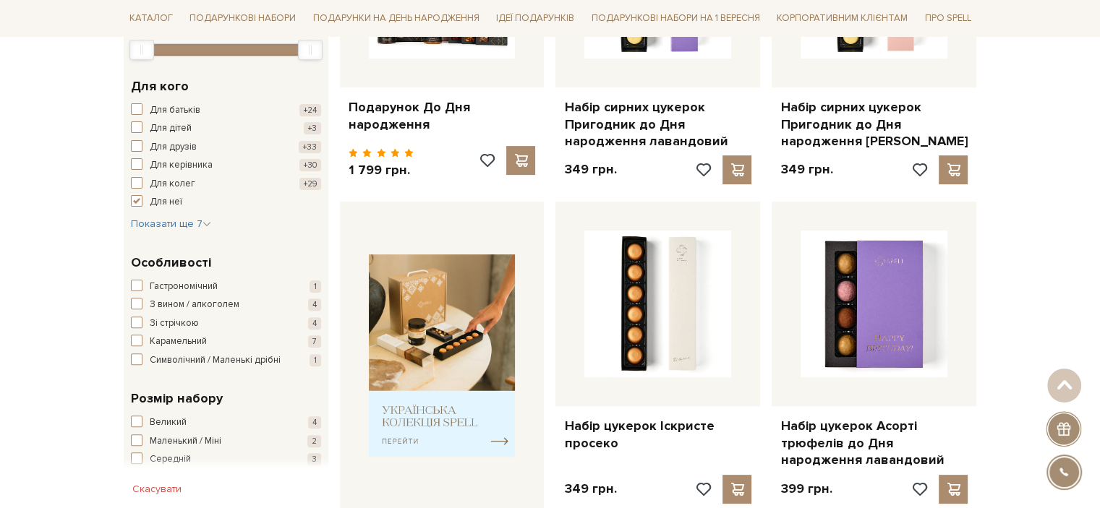
scroll to position [361, 0]
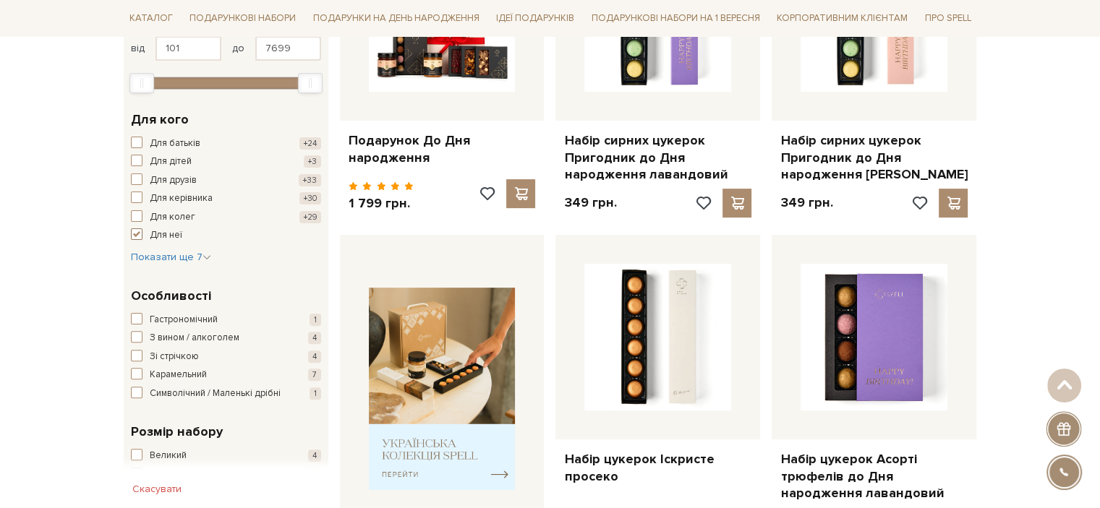
click at [136, 236] on span "button" at bounding box center [137, 234] width 12 height 12
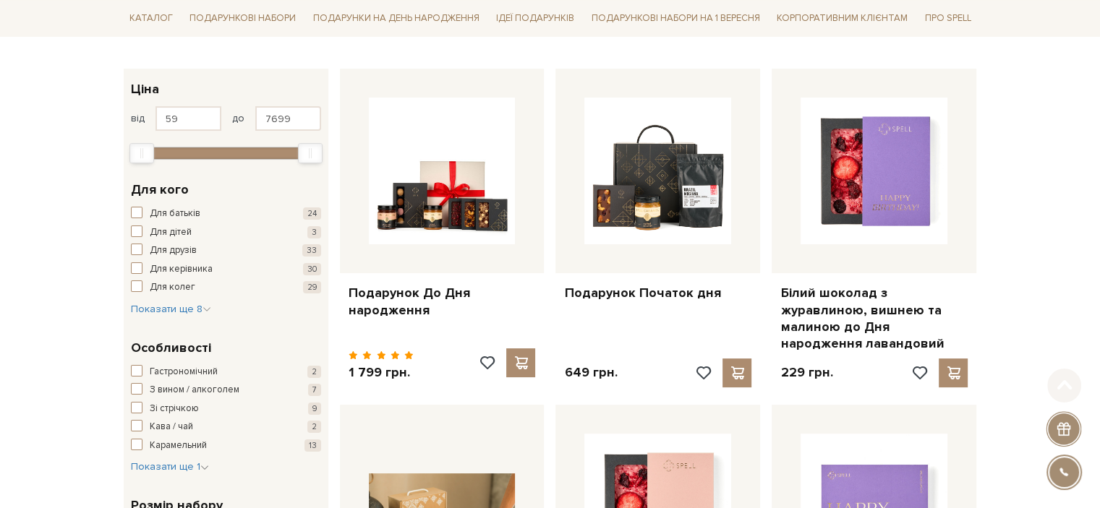
scroll to position [217, 0]
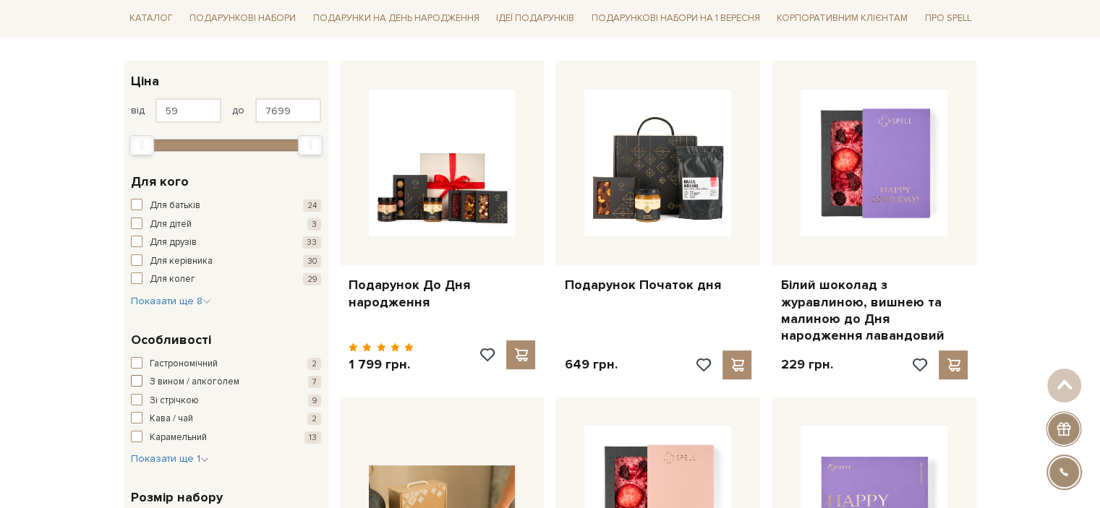
click at [151, 381] on span "З вином / алкоголем" at bounding box center [195, 382] width 90 height 14
